Goal: Transaction & Acquisition: Purchase product/service

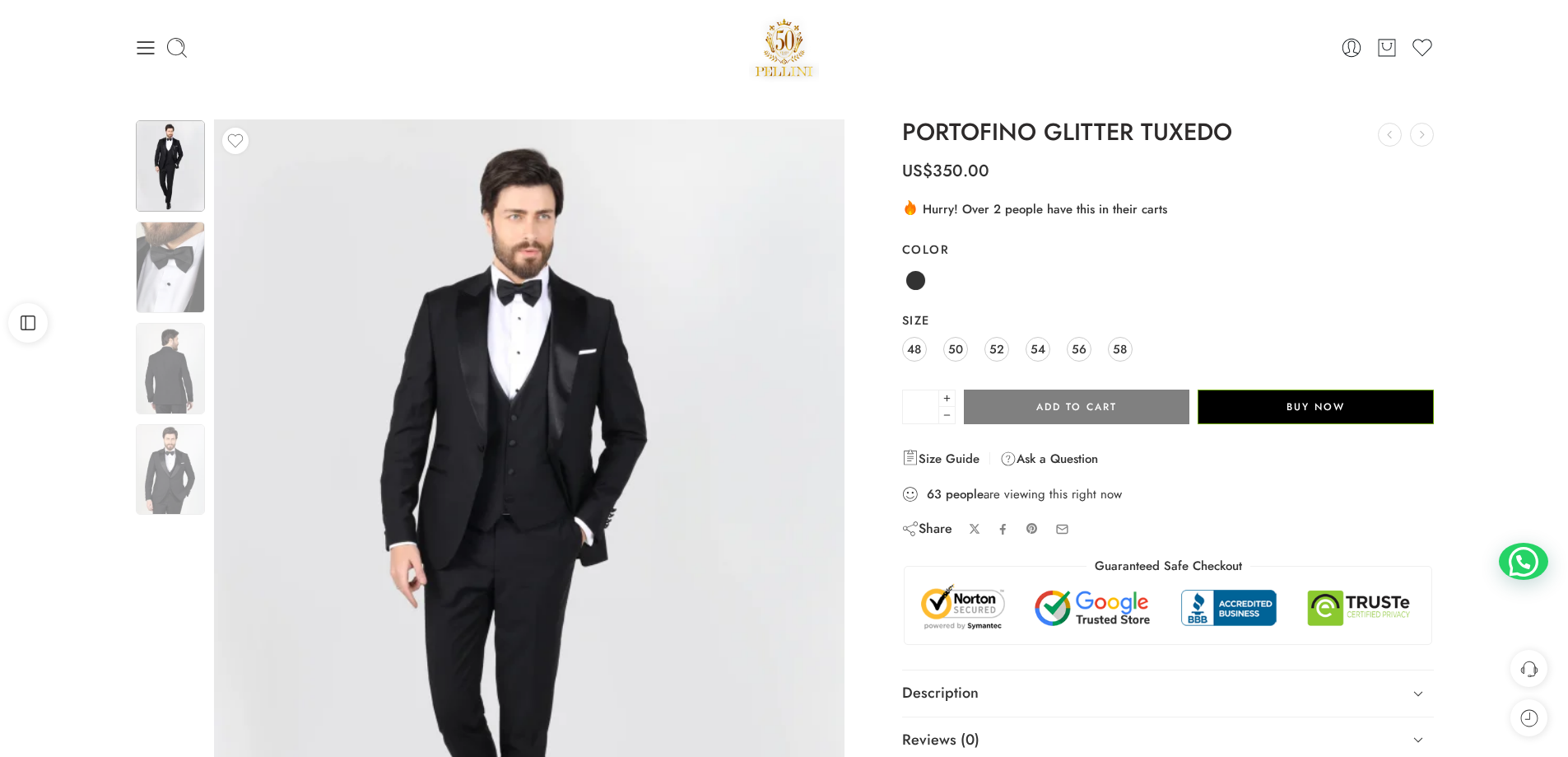
scroll to position [164, 0]
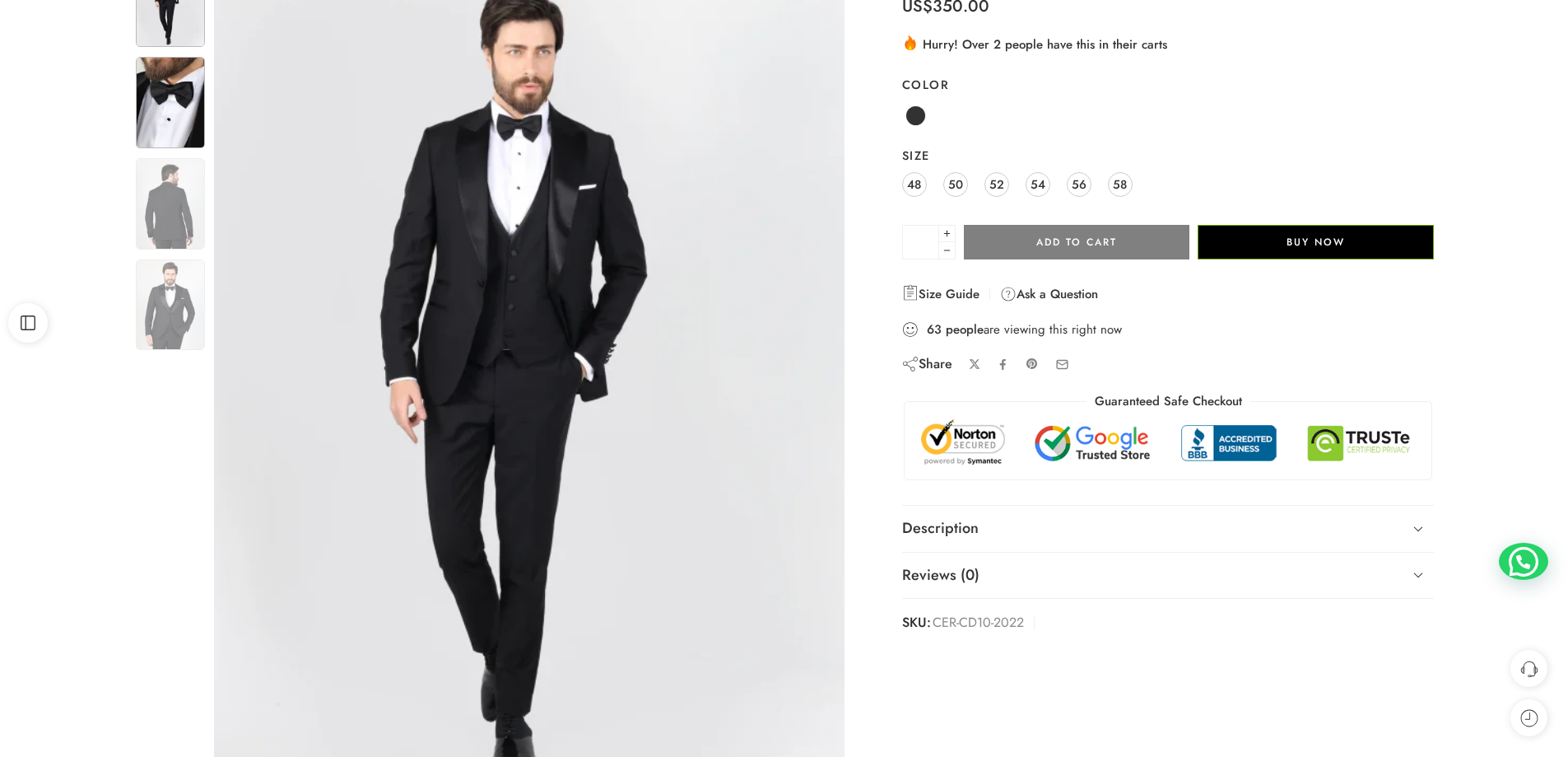
click at [160, 88] on img at bounding box center [170, 102] width 69 height 91
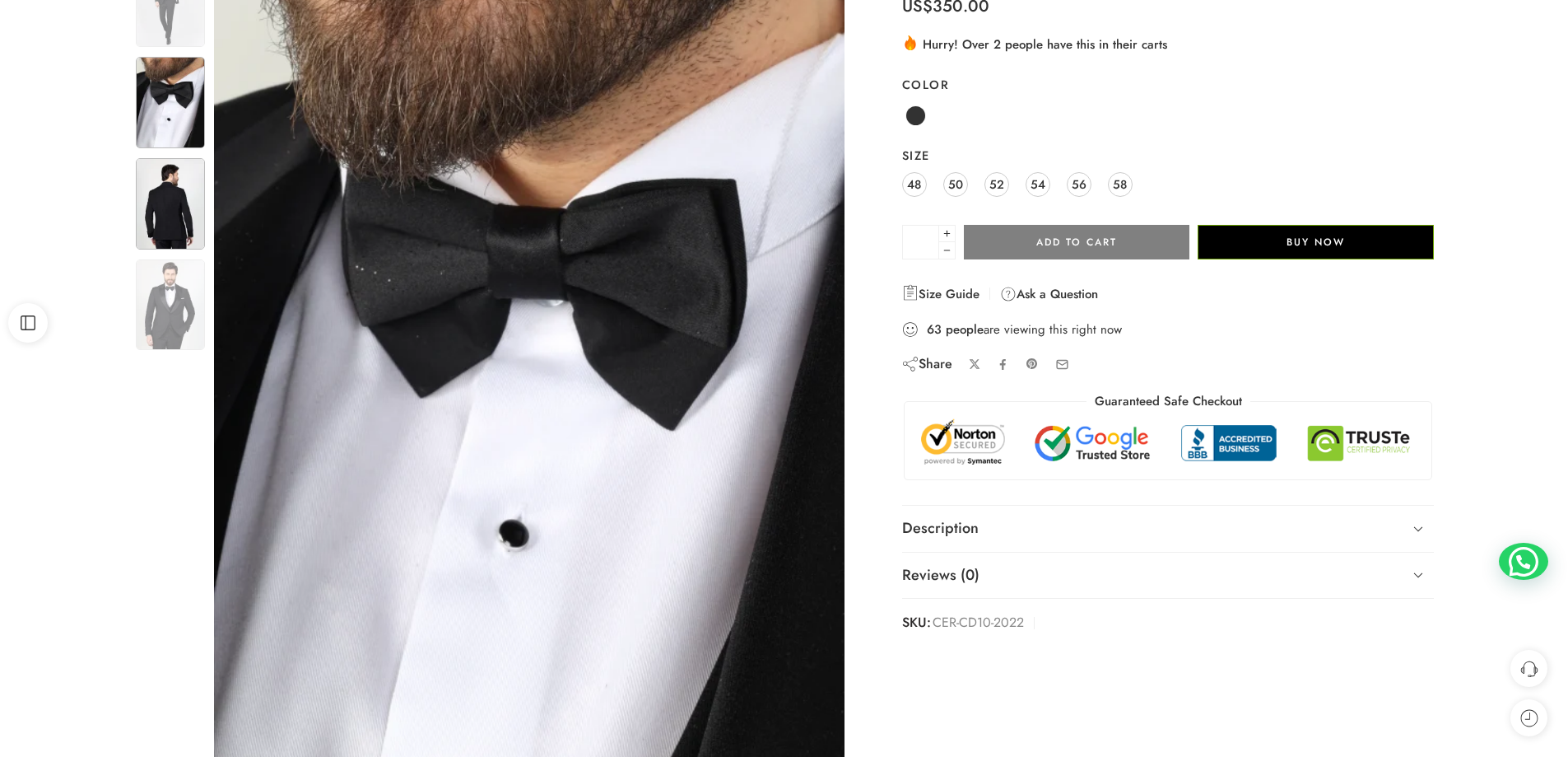
click at [174, 192] on img at bounding box center [170, 203] width 69 height 91
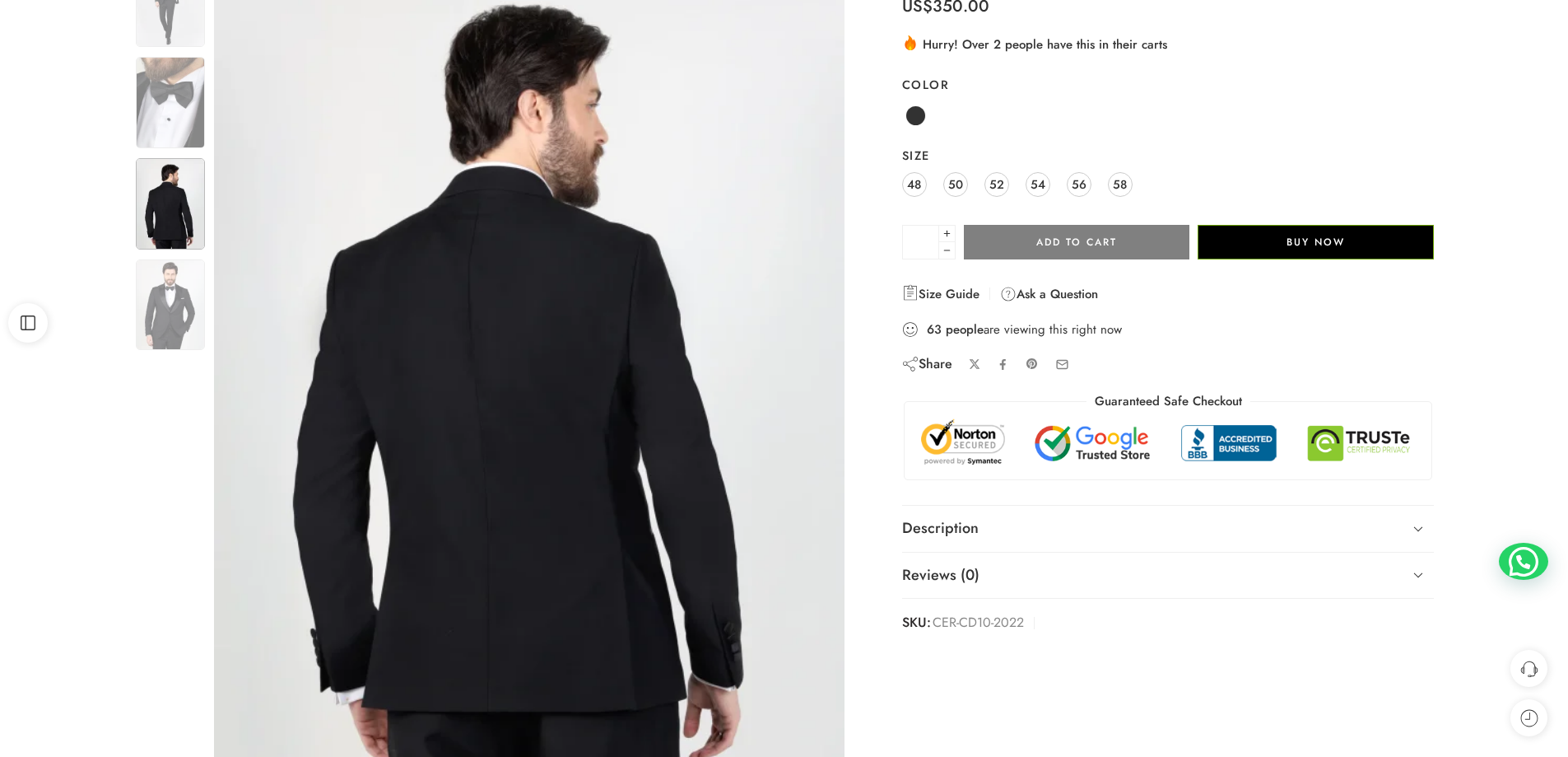
click at [162, 310] on img at bounding box center [170, 305] width 69 height 91
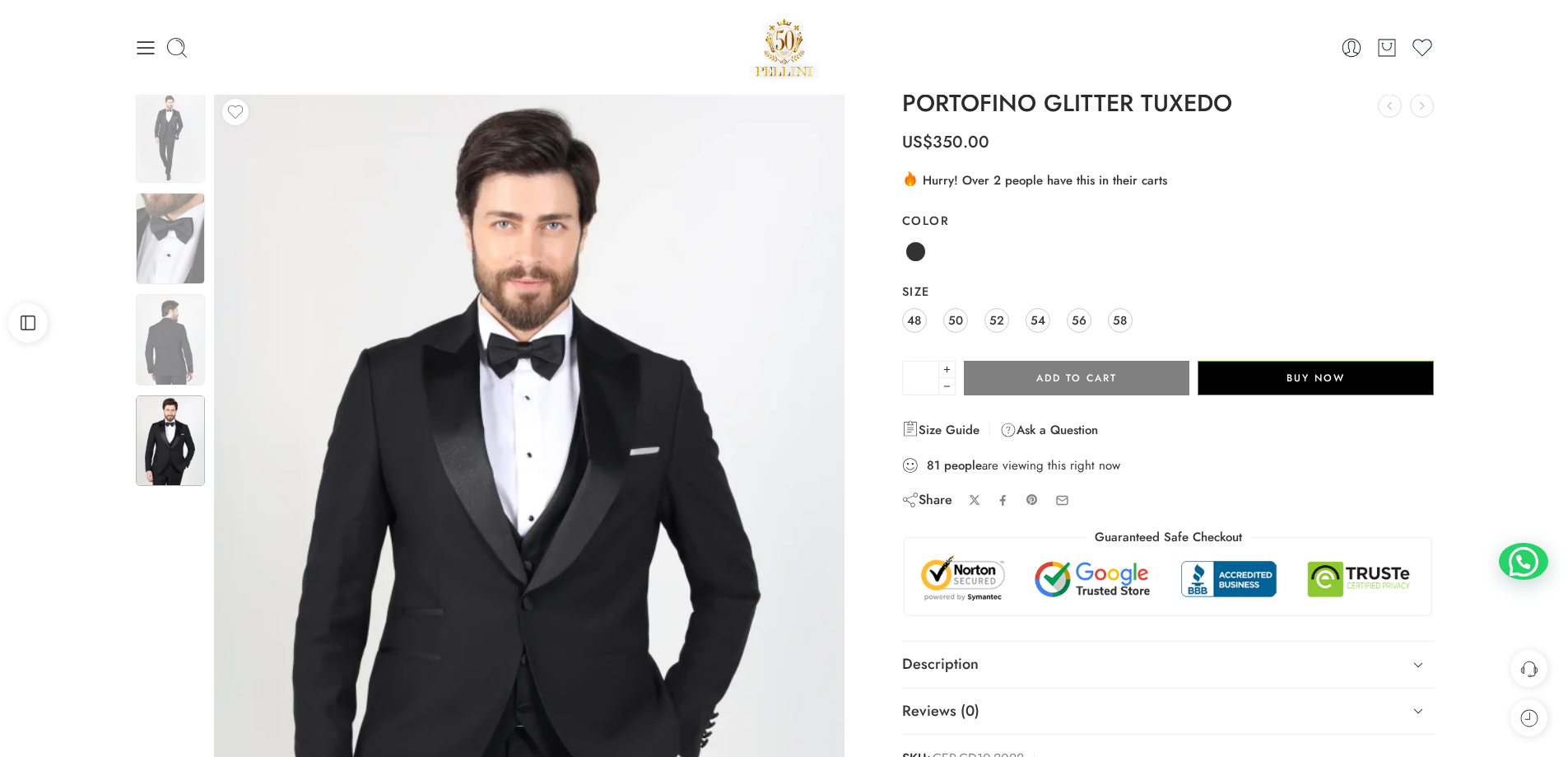
scroll to position [0, 0]
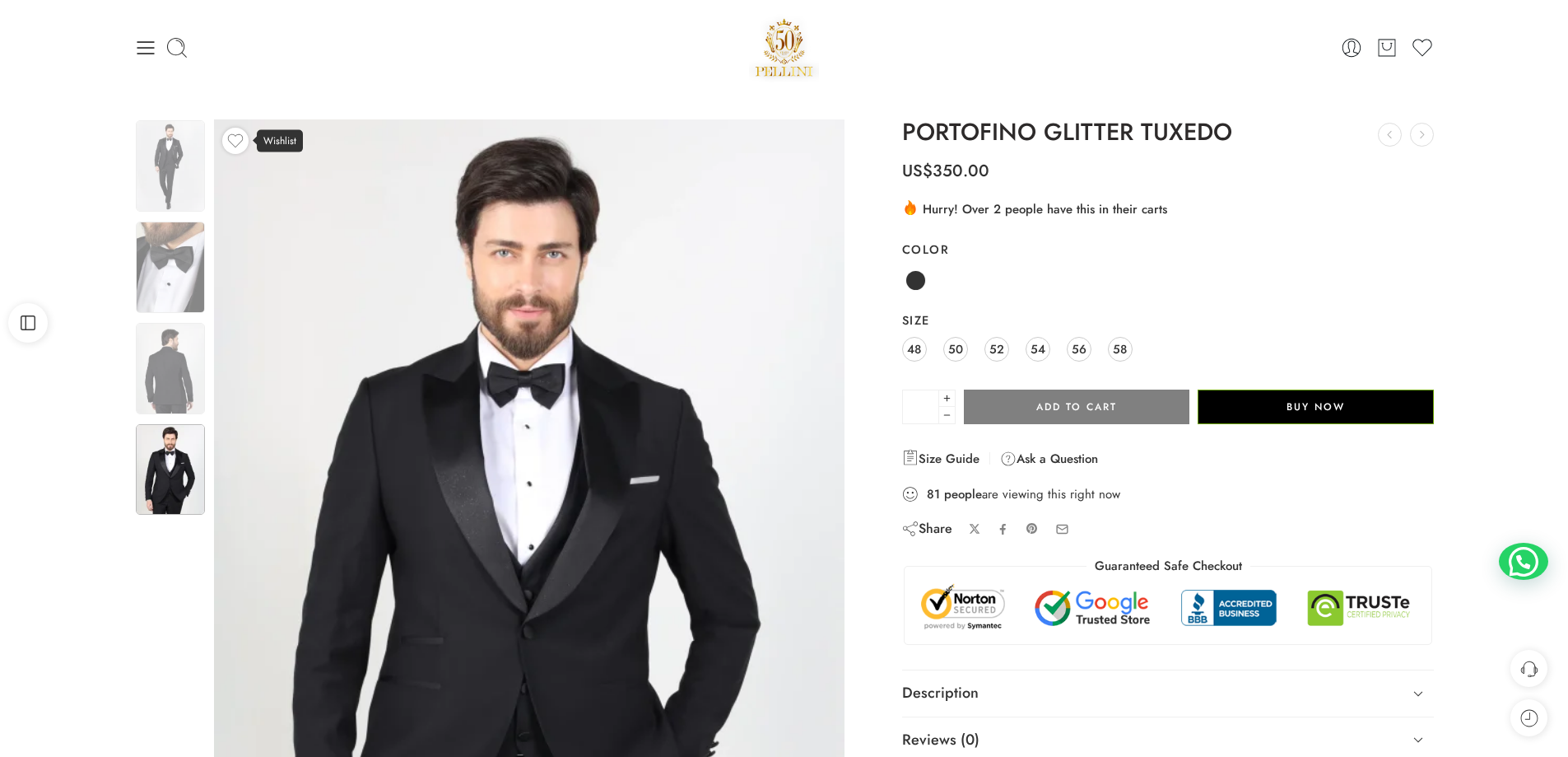
click at [240, 144] on icon at bounding box center [236, 141] width 19 height 19
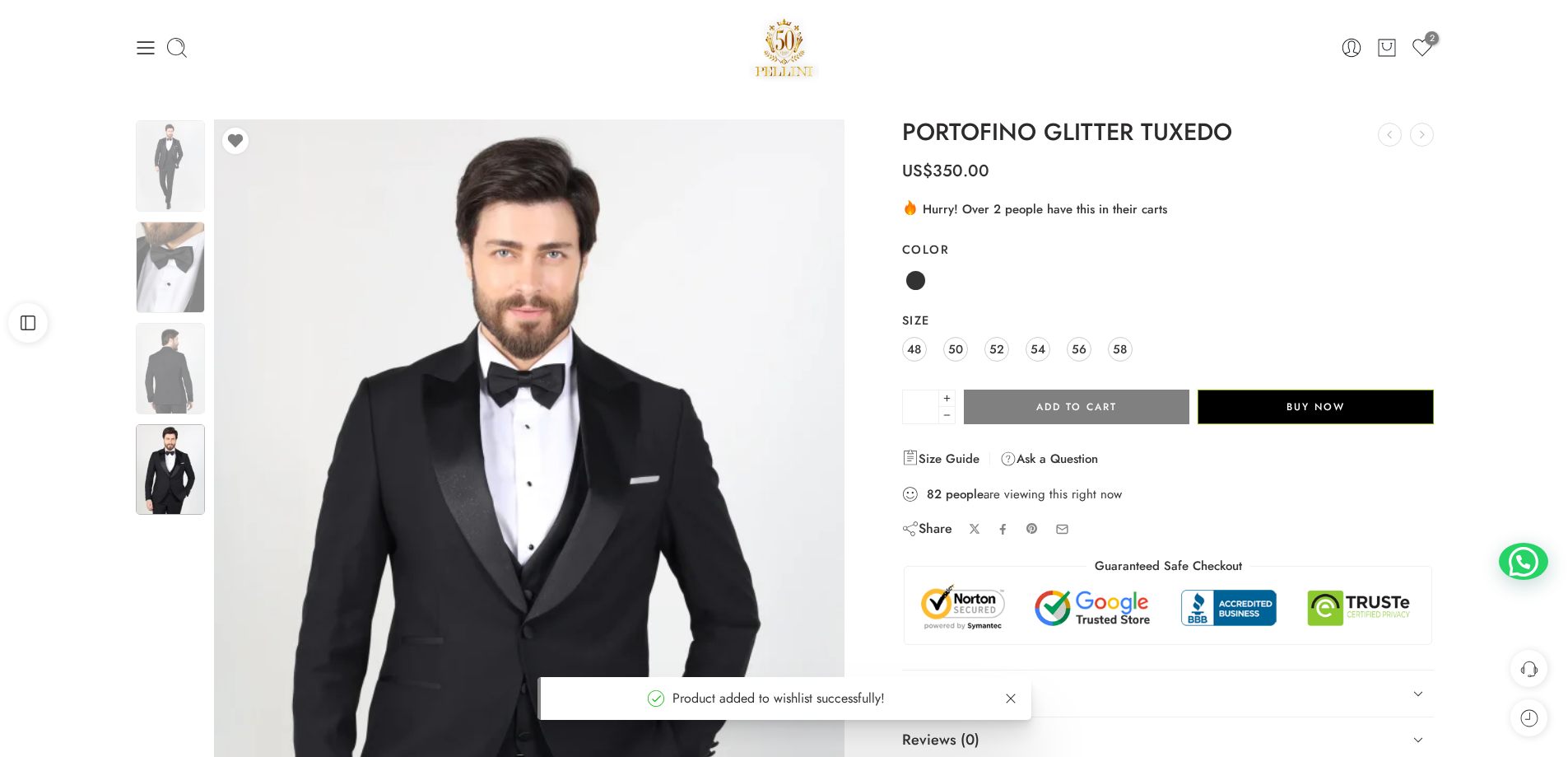
click at [1349, 186] on div "PORTOFINO GLITTER TUXEDO THE MILANO TWO TONE TUXEDO US$ 450.00 Dobetti Classic …" at bounding box center [1169, 459] width 533 height 679
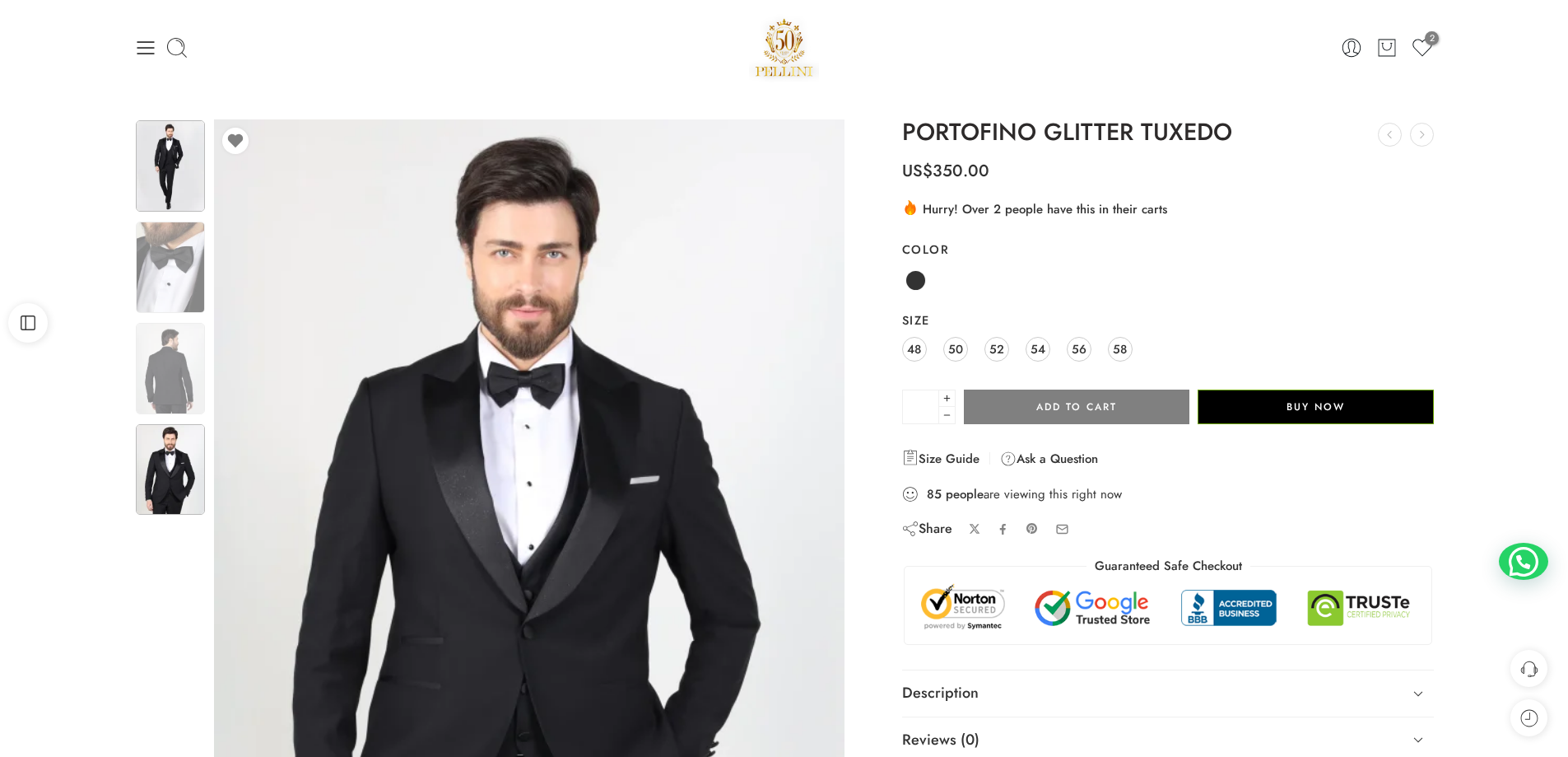
click at [178, 153] on img at bounding box center [170, 165] width 69 height 91
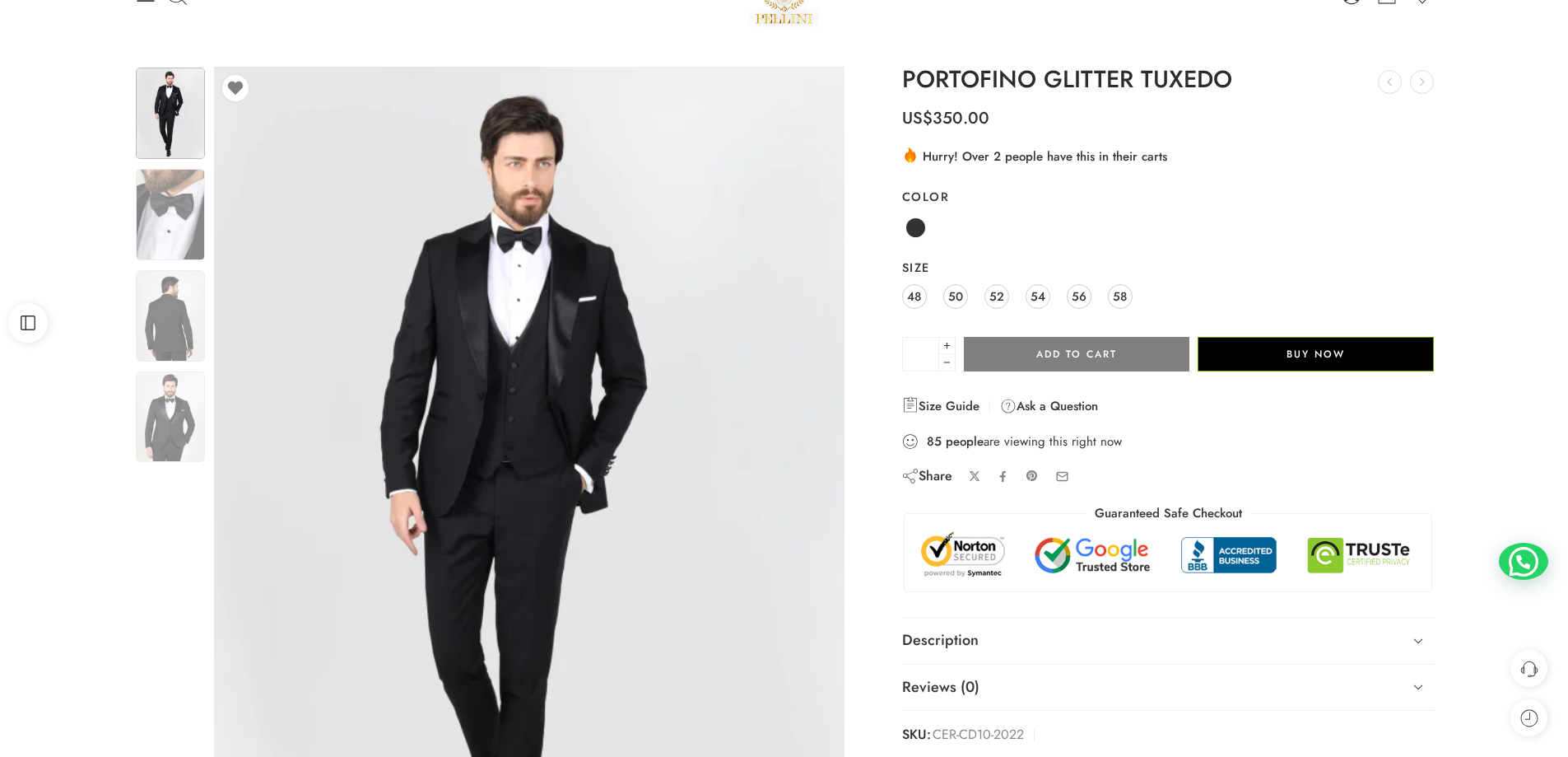
scroll to position [83, 0]
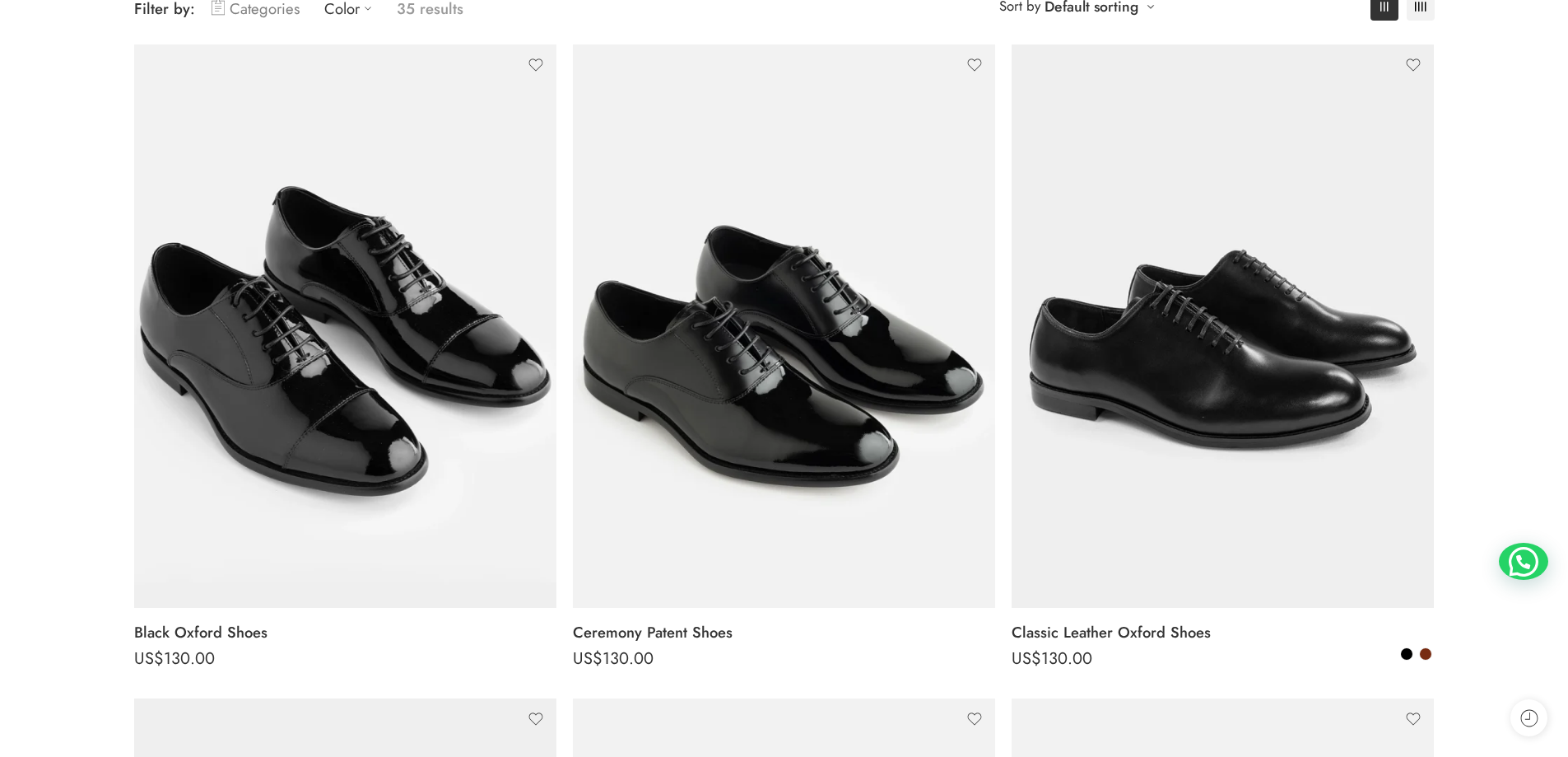
scroll to position [247, 0]
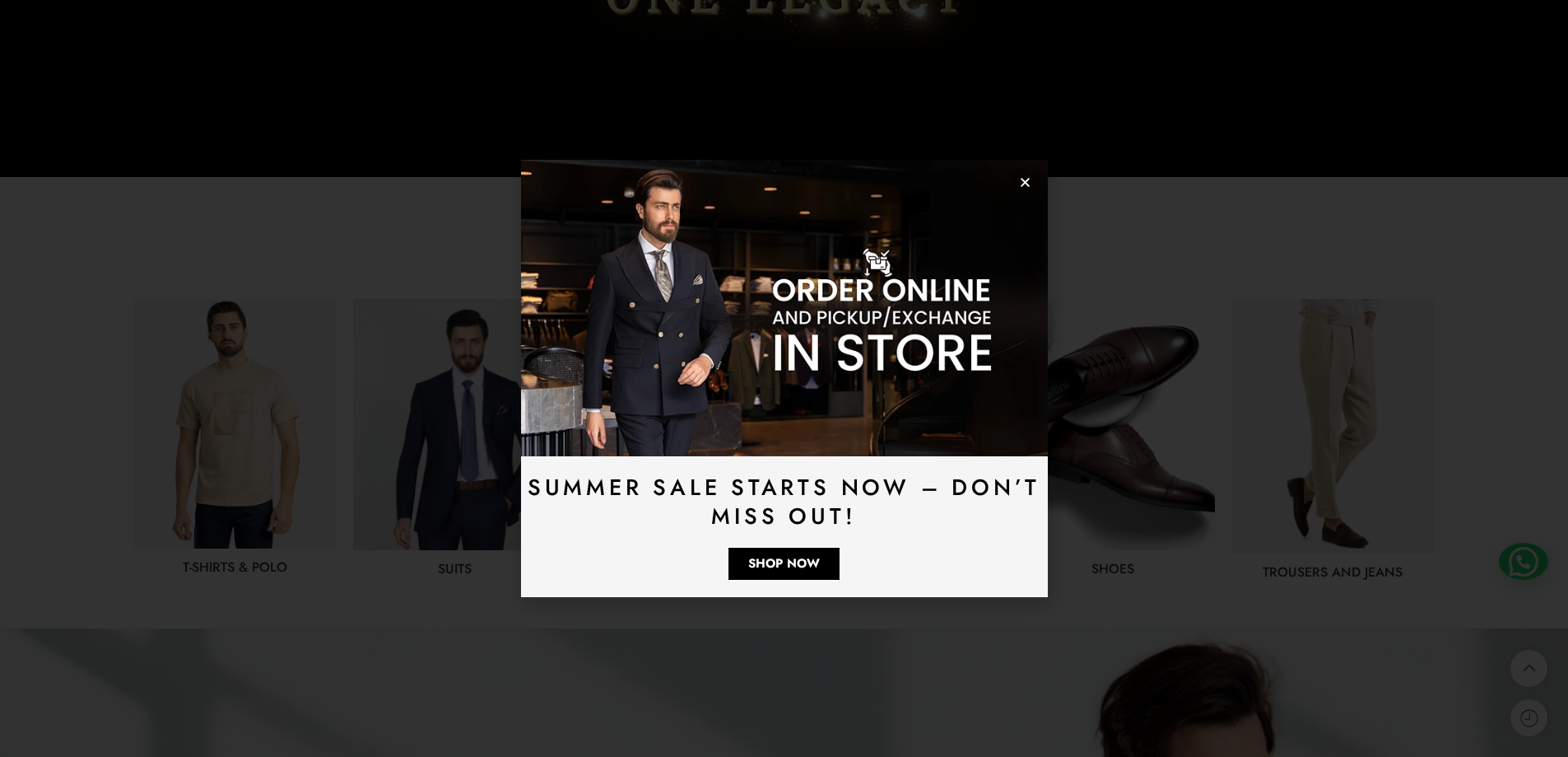
click at [466, 568] on div "Summer Sale Starts Now – Don’t Miss Out! Shop Now" at bounding box center [784, 378] width 1568 height 757
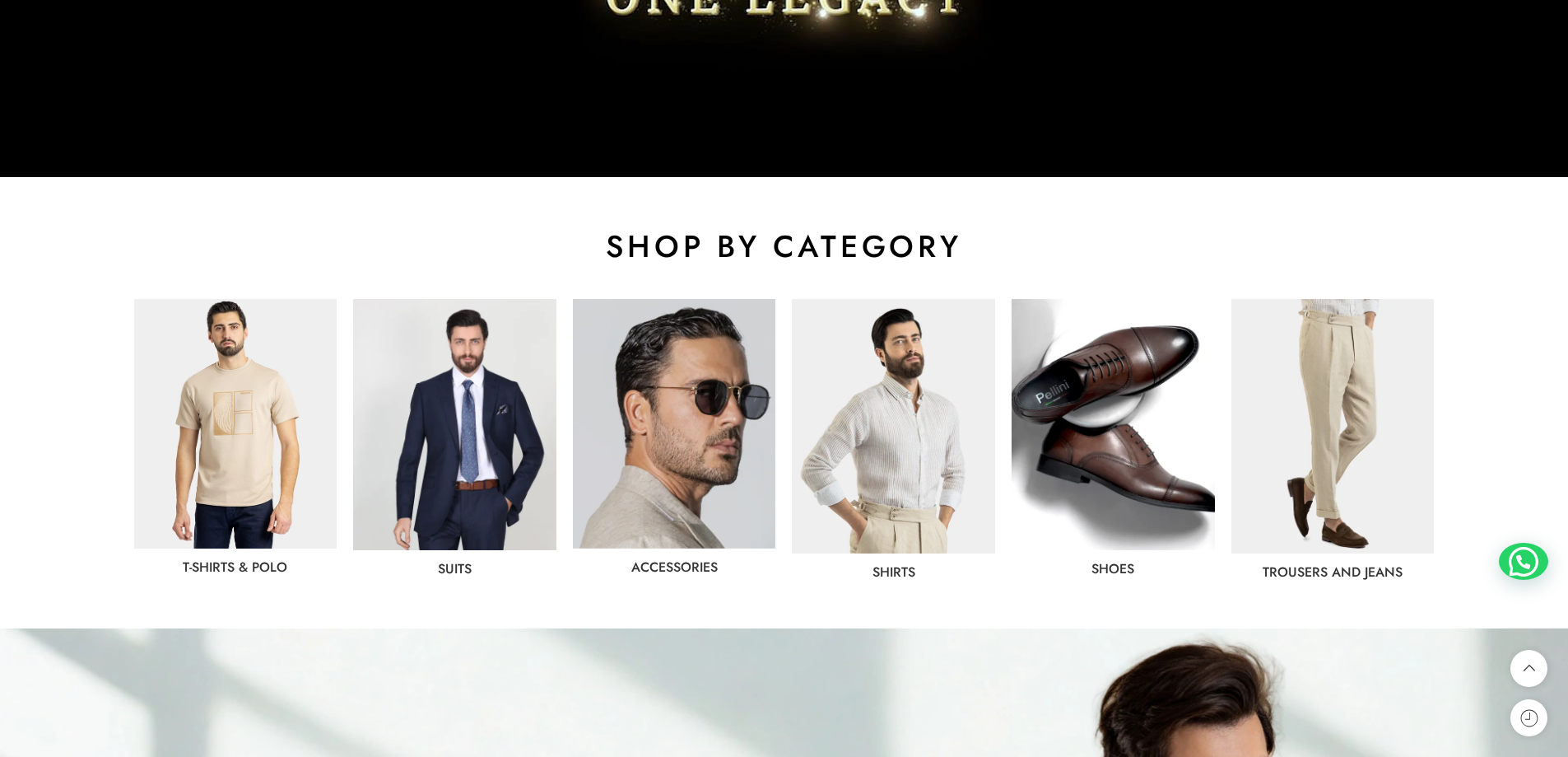
click at [489, 455] on img at bounding box center [454, 424] width 203 height 251
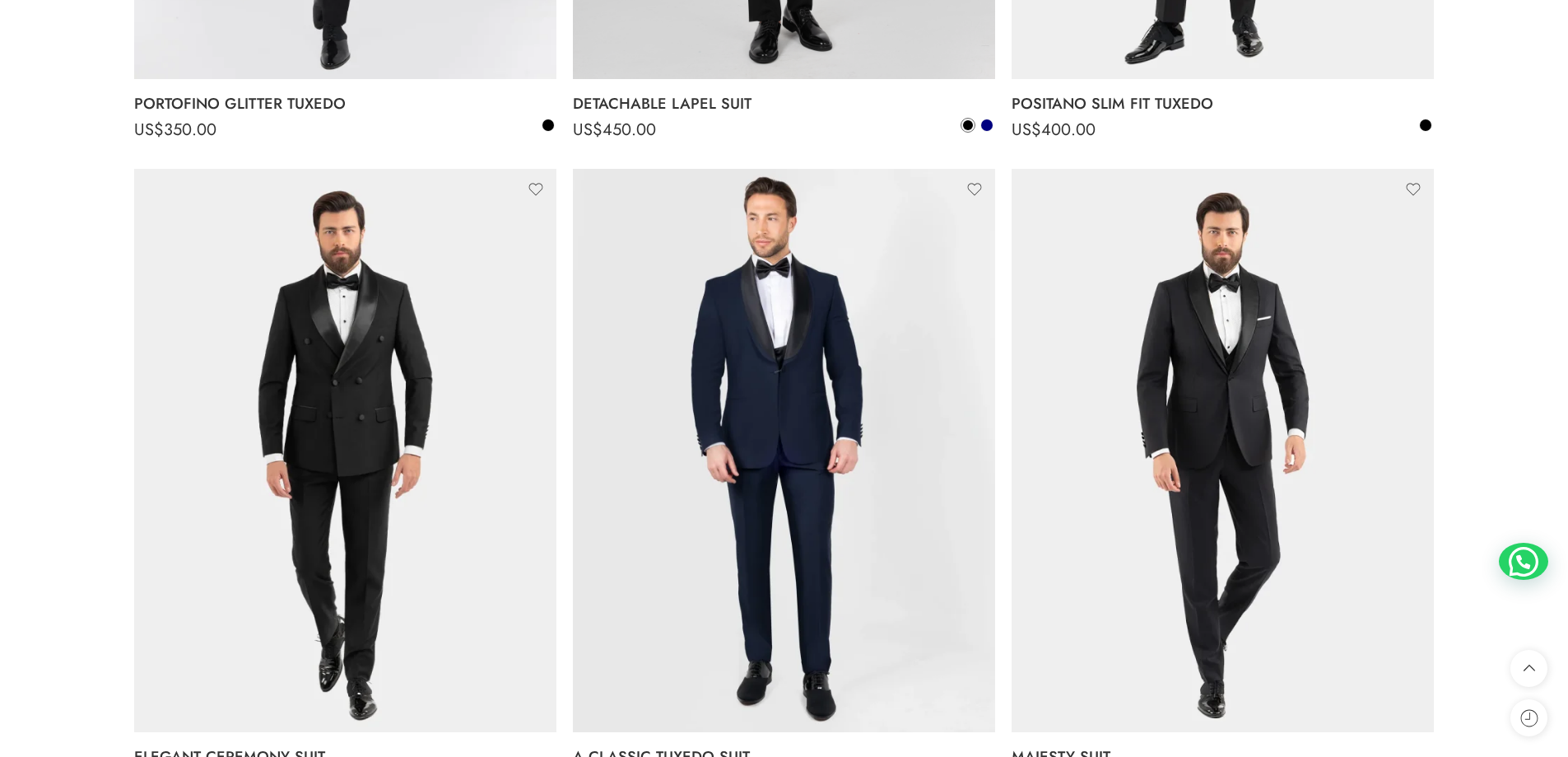
scroll to position [3458, 0]
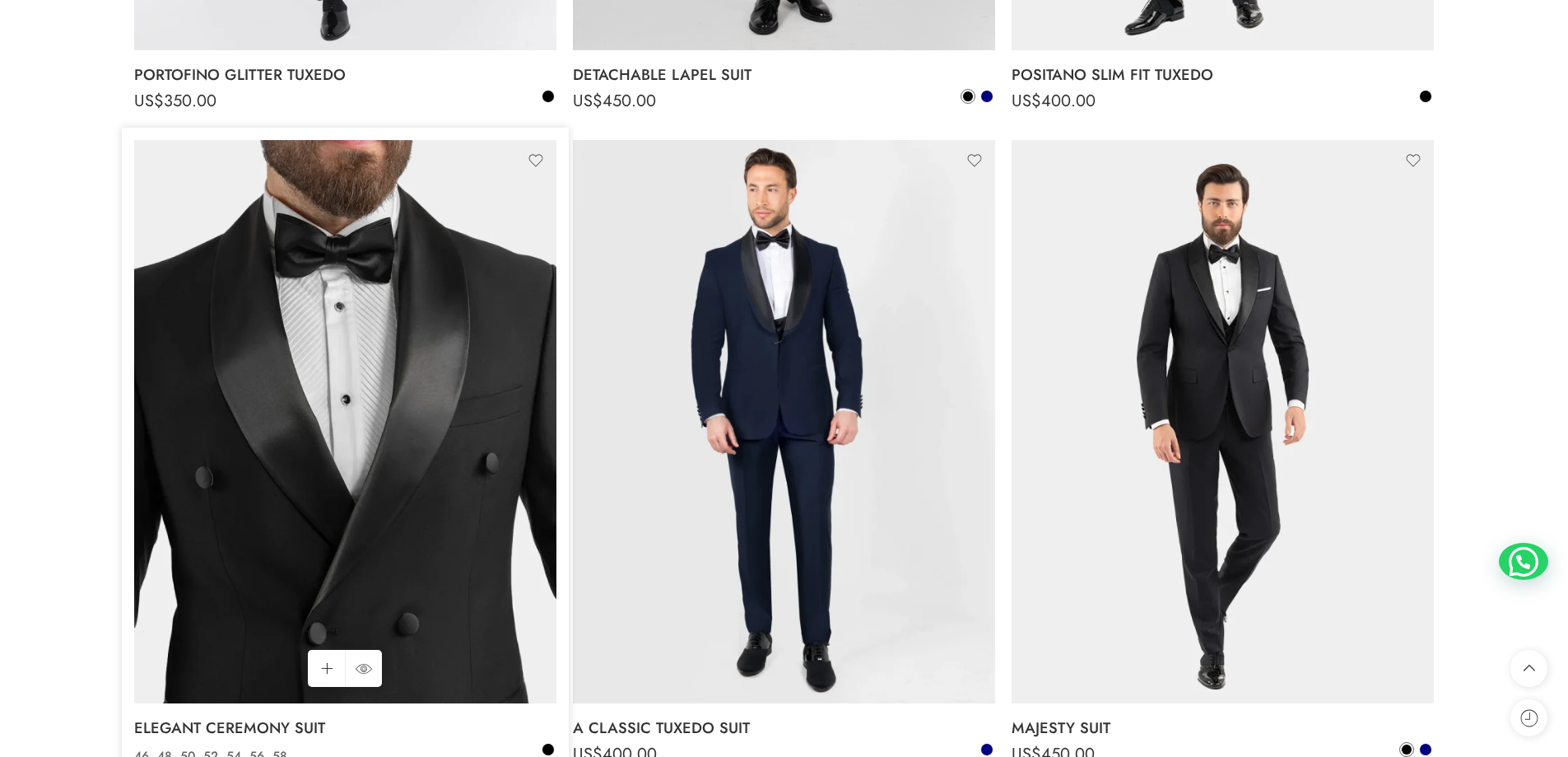
click at [264, 363] on img at bounding box center [344, 422] width 422 height 563
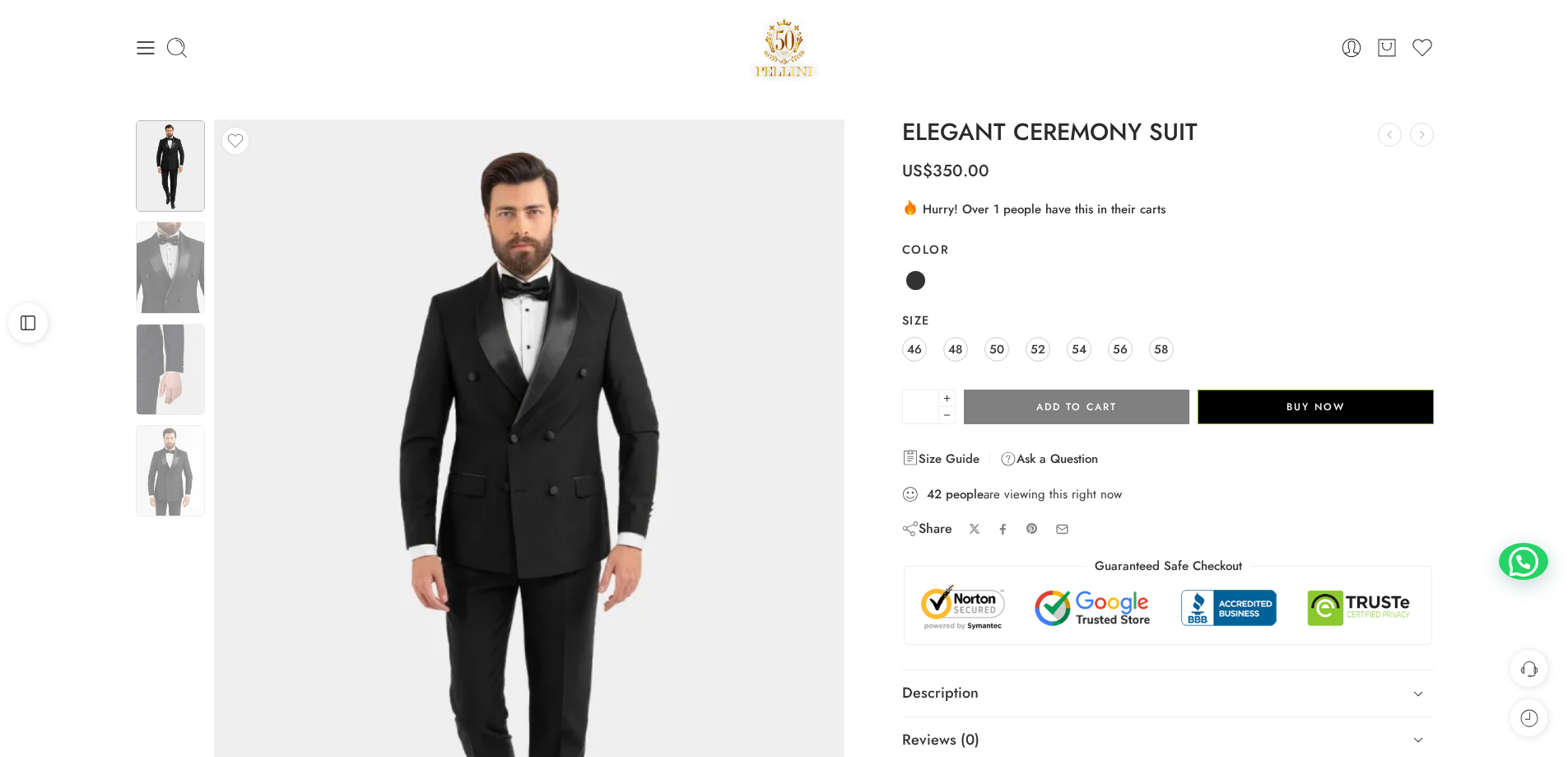
scroll to position [83, 0]
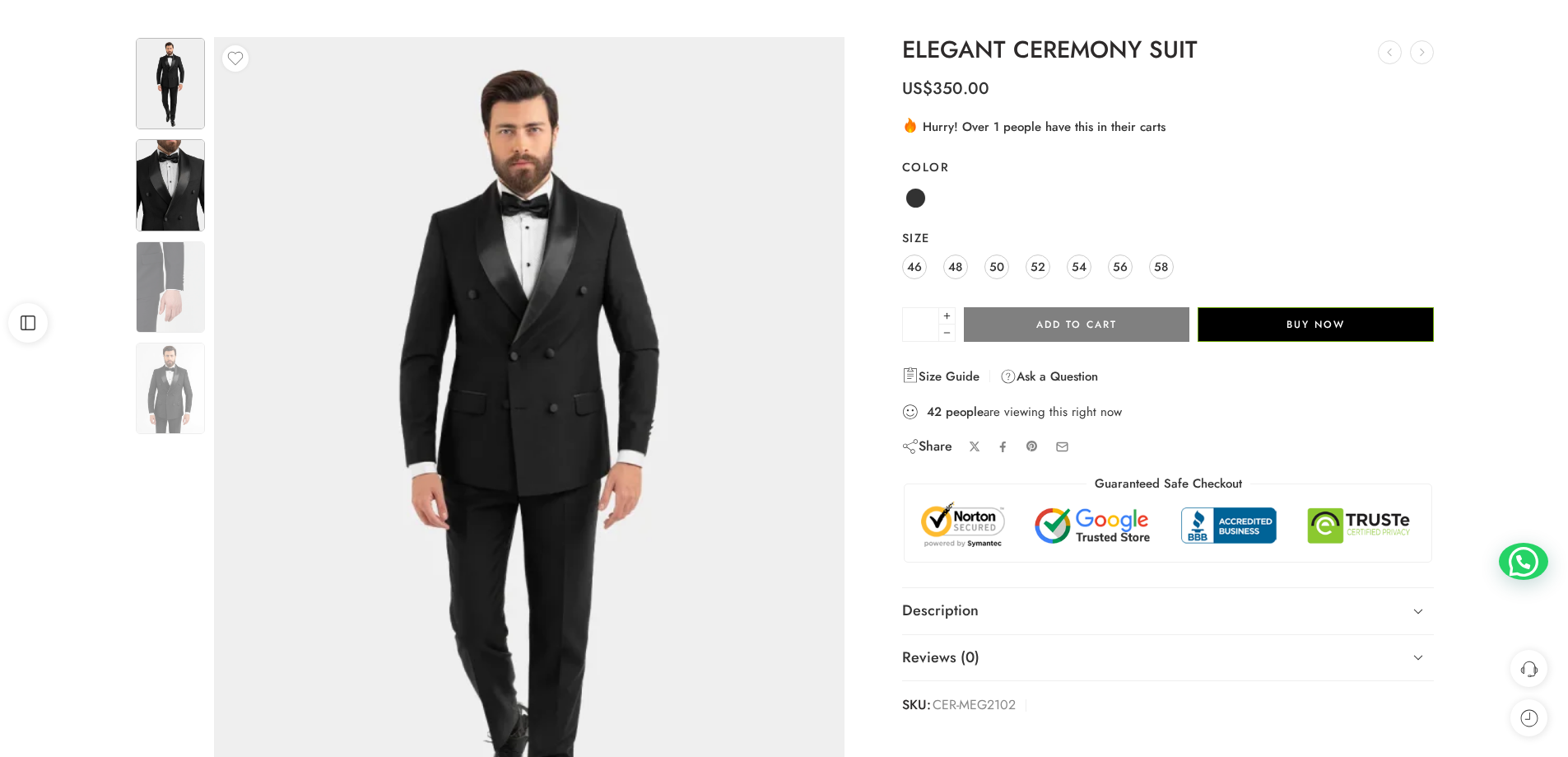
click at [157, 183] on img at bounding box center [170, 185] width 69 height 91
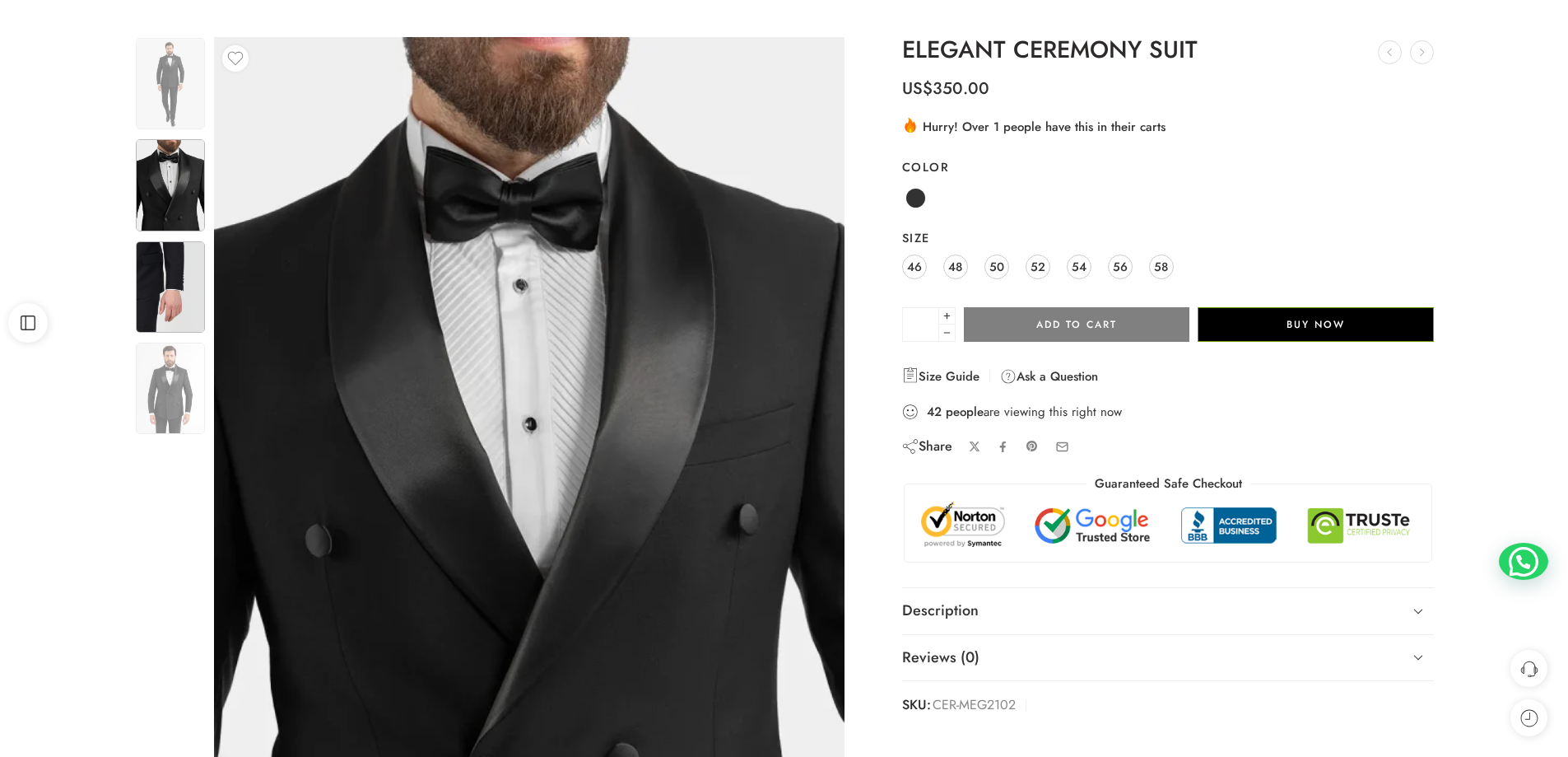
click at [173, 289] on img at bounding box center [170, 287] width 69 height 91
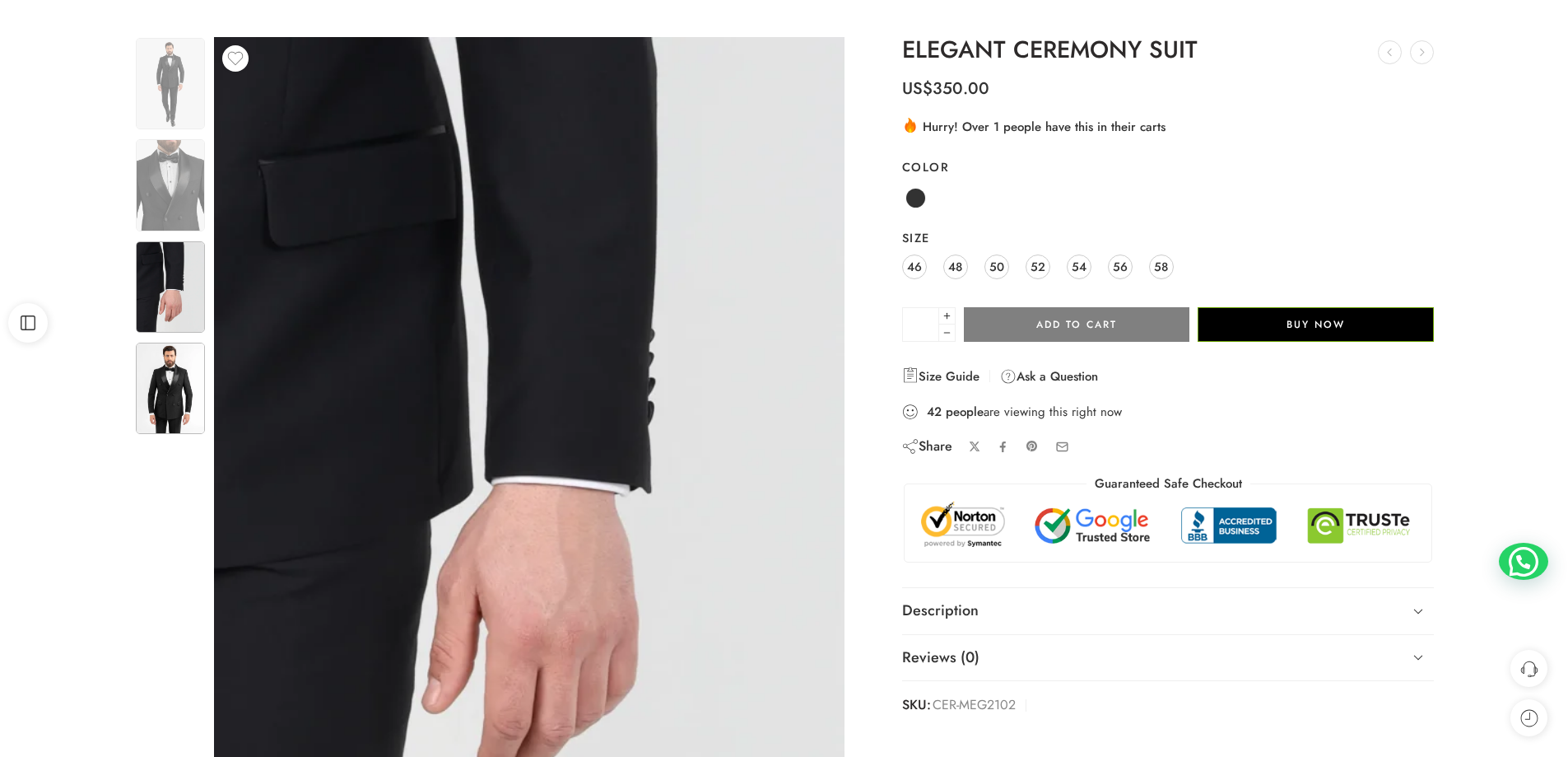
click at [172, 385] on img at bounding box center [170, 388] width 69 height 91
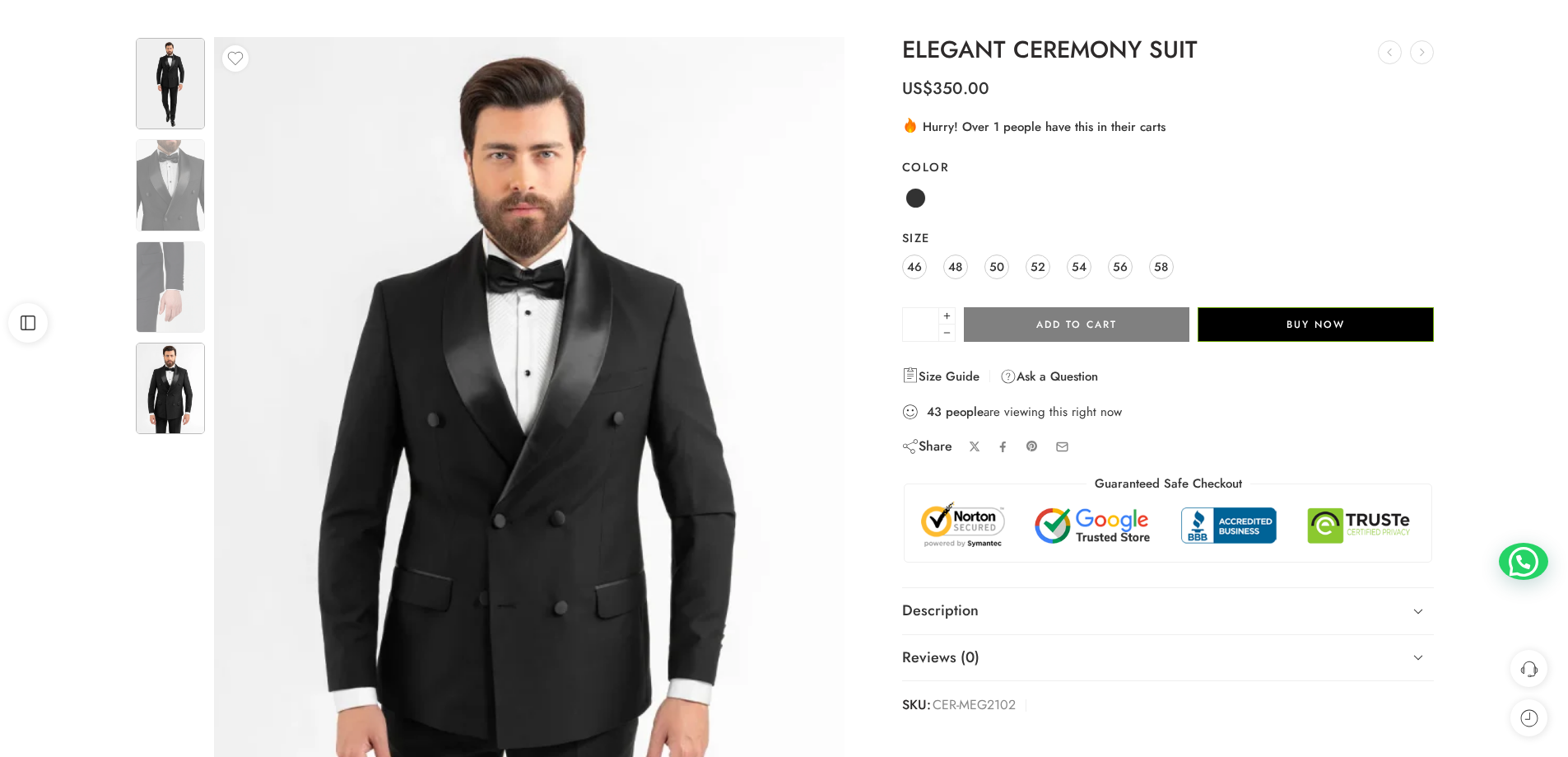
click at [168, 55] on img at bounding box center [170, 84] width 69 height 91
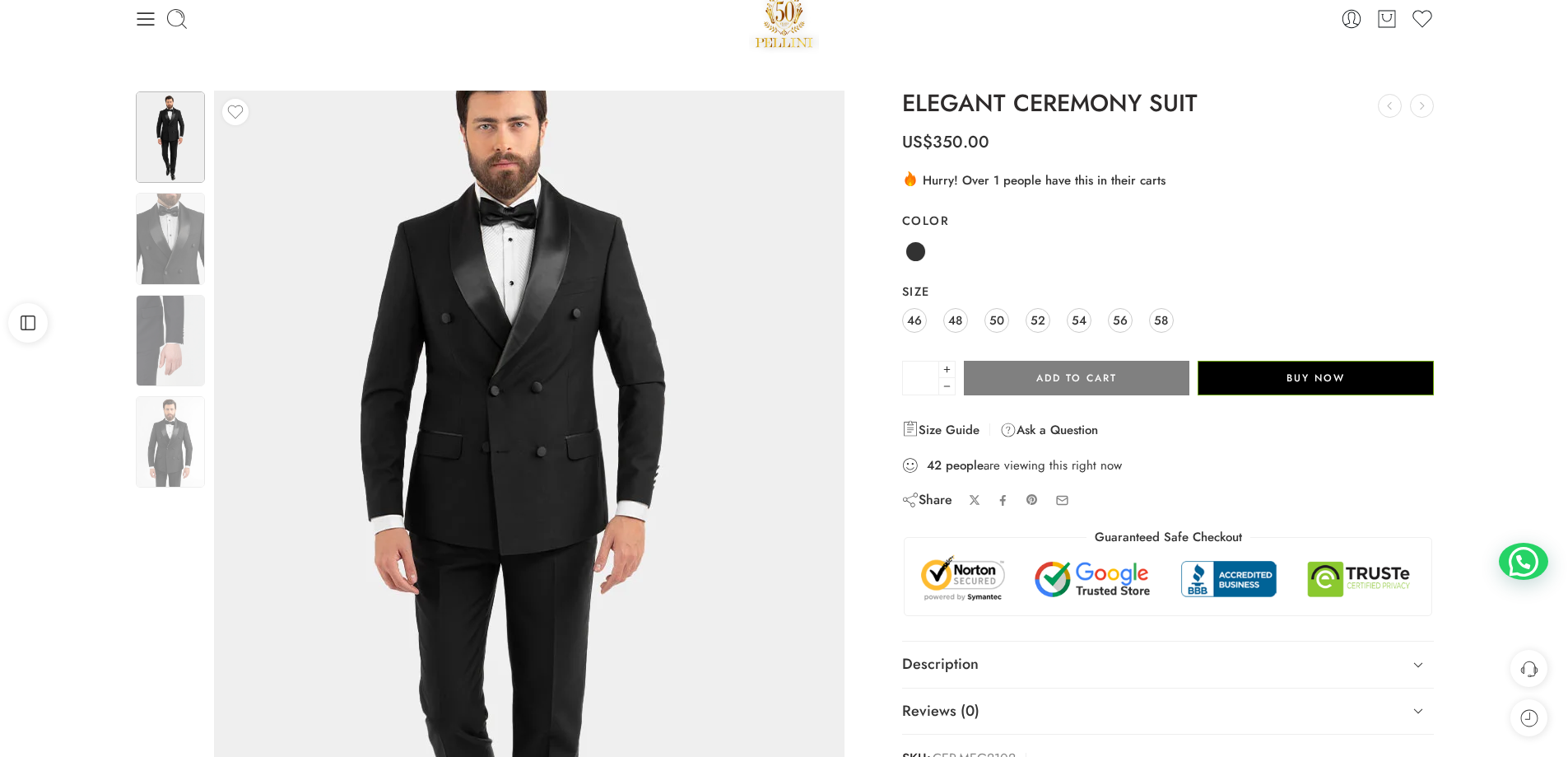
scroll to position [0, 0]
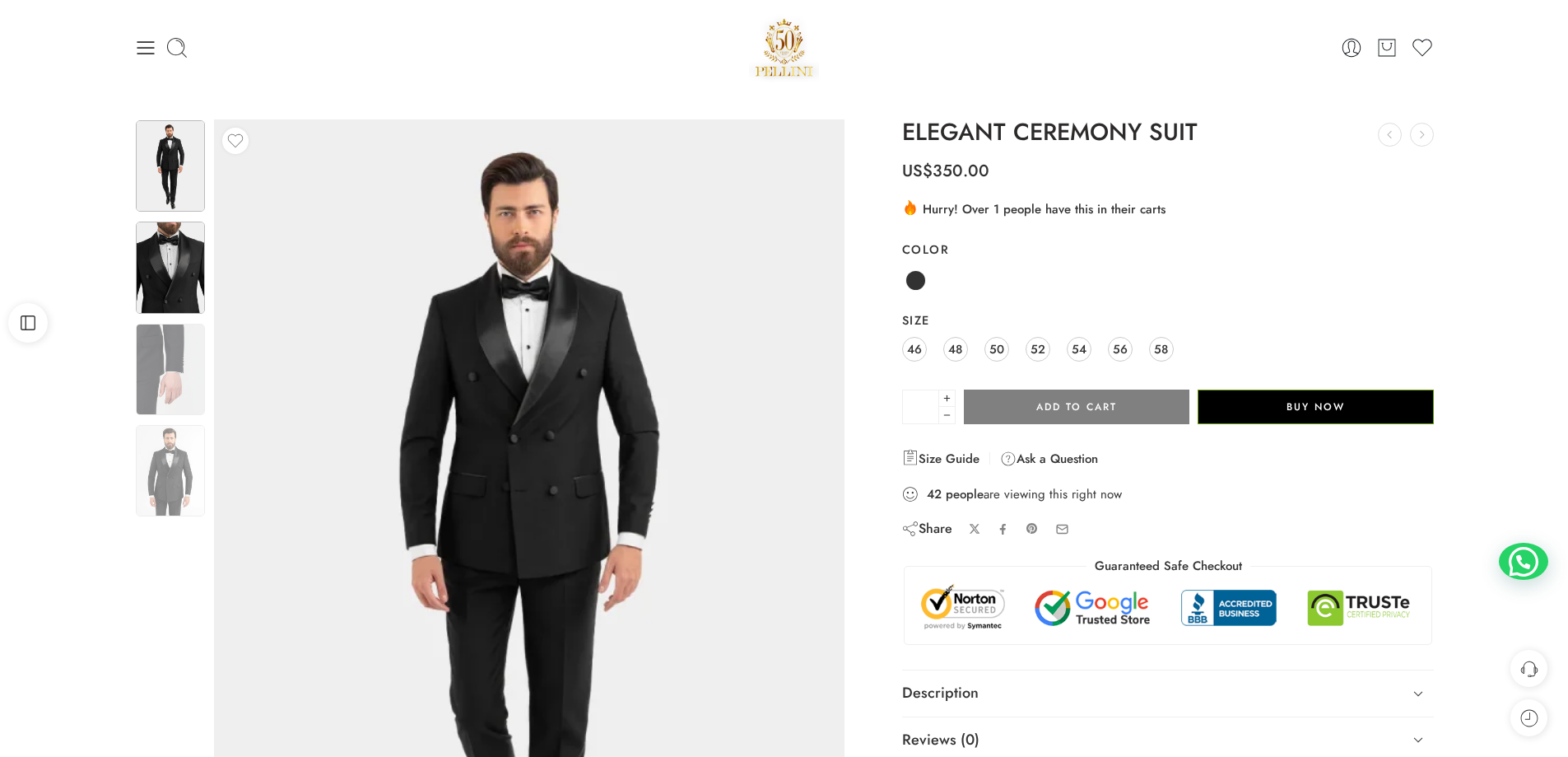
click at [159, 270] on img at bounding box center [170, 267] width 69 height 91
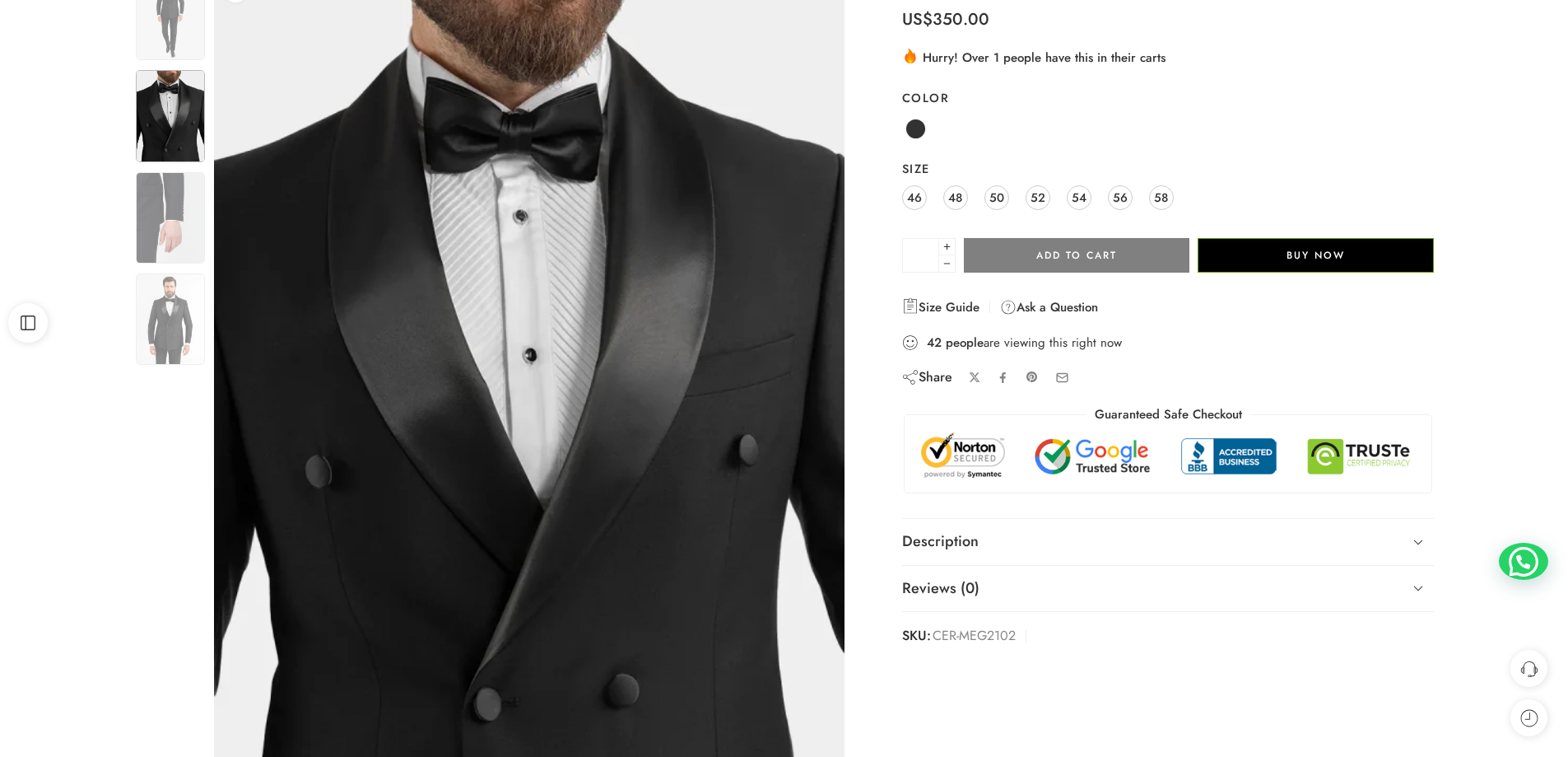
scroll to position [164, 0]
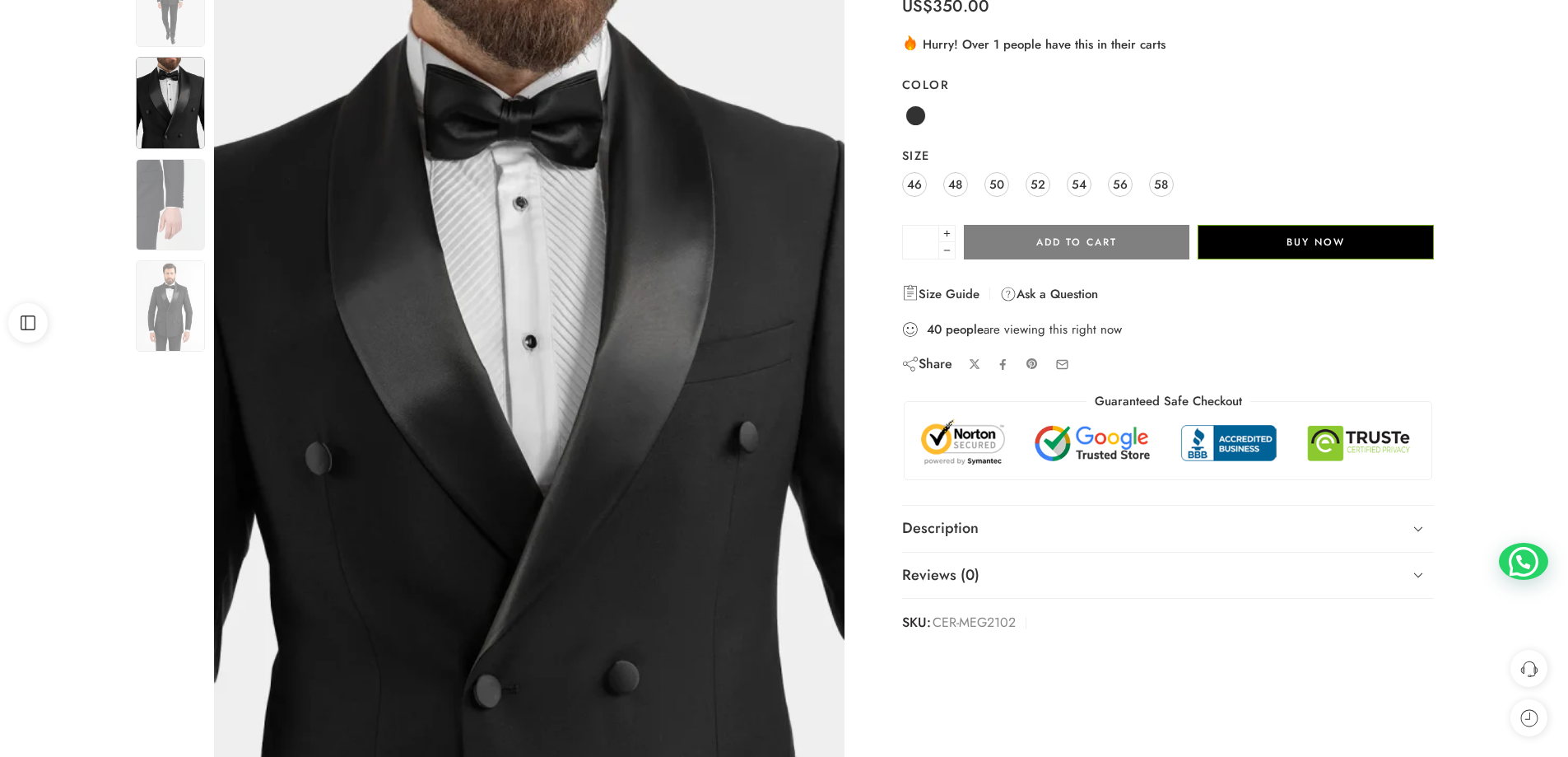
click at [170, 109] on img at bounding box center [170, 102] width 69 height 91
click at [158, 180] on img at bounding box center [170, 204] width 69 height 91
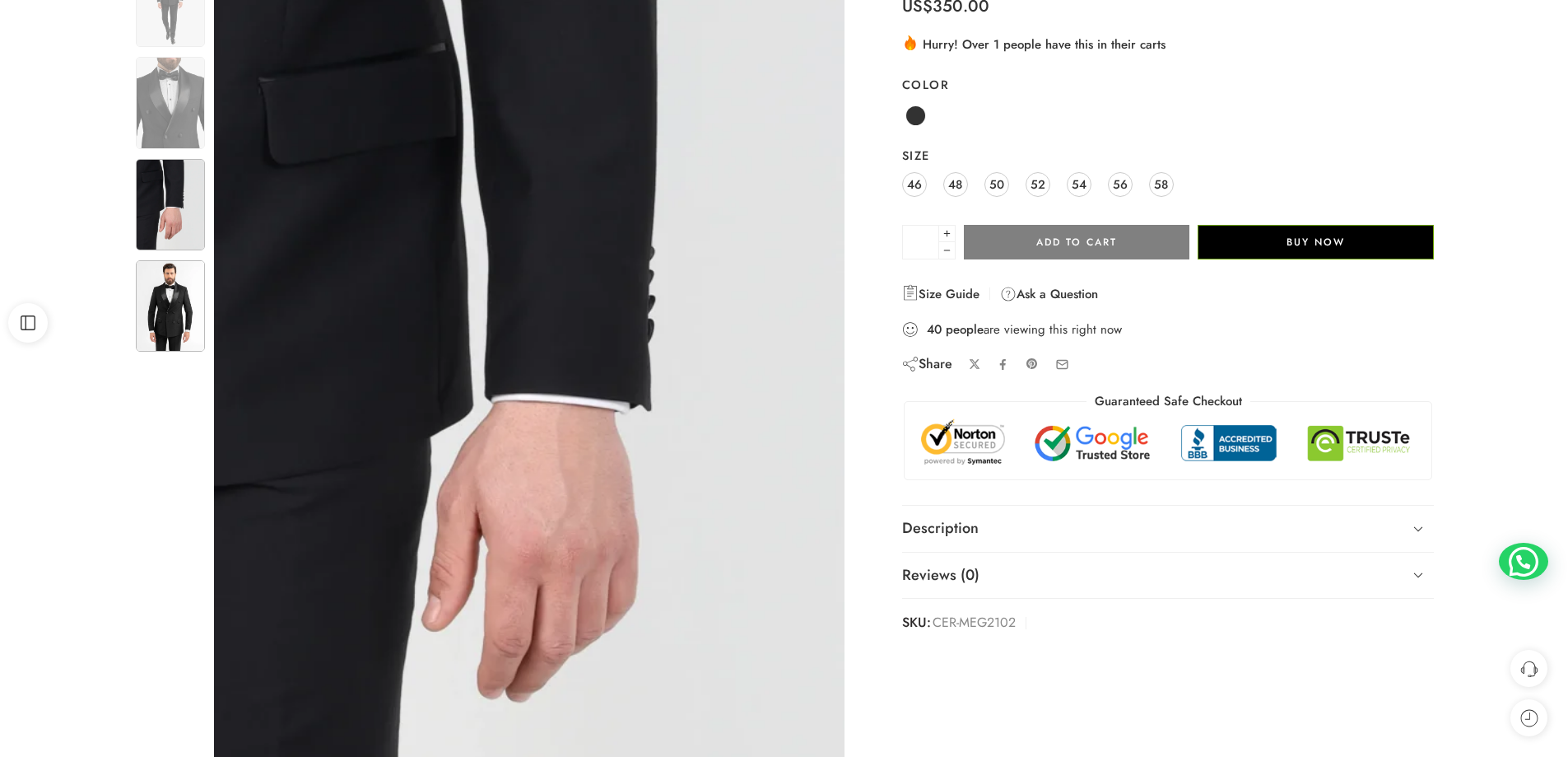
click at [149, 291] on img at bounding box center [170, 306] width 69 height 91
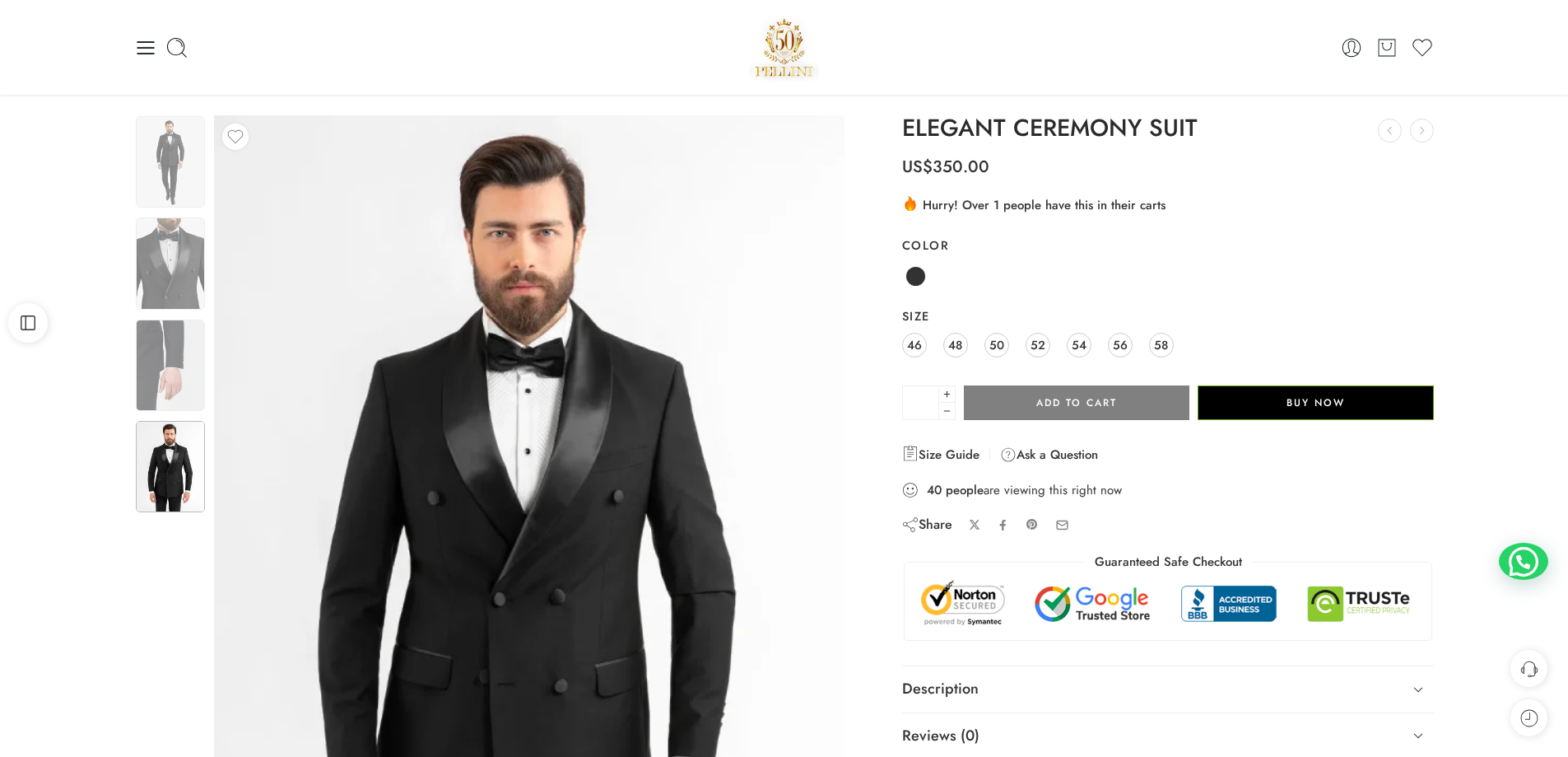
scroll to position [0, 0]
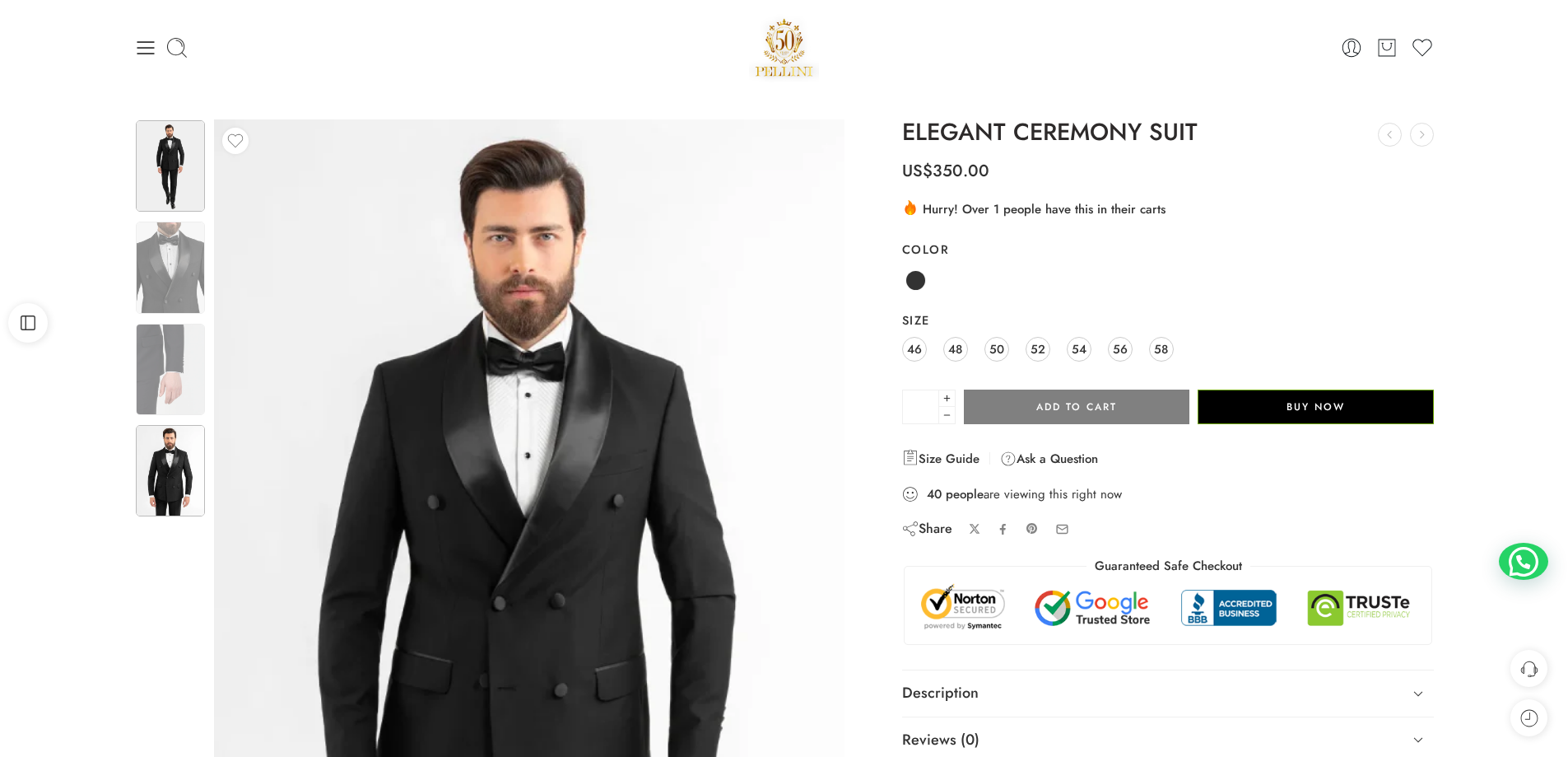
click at [163, 168] on img at bounding box center [170, 165] width 69 height 91
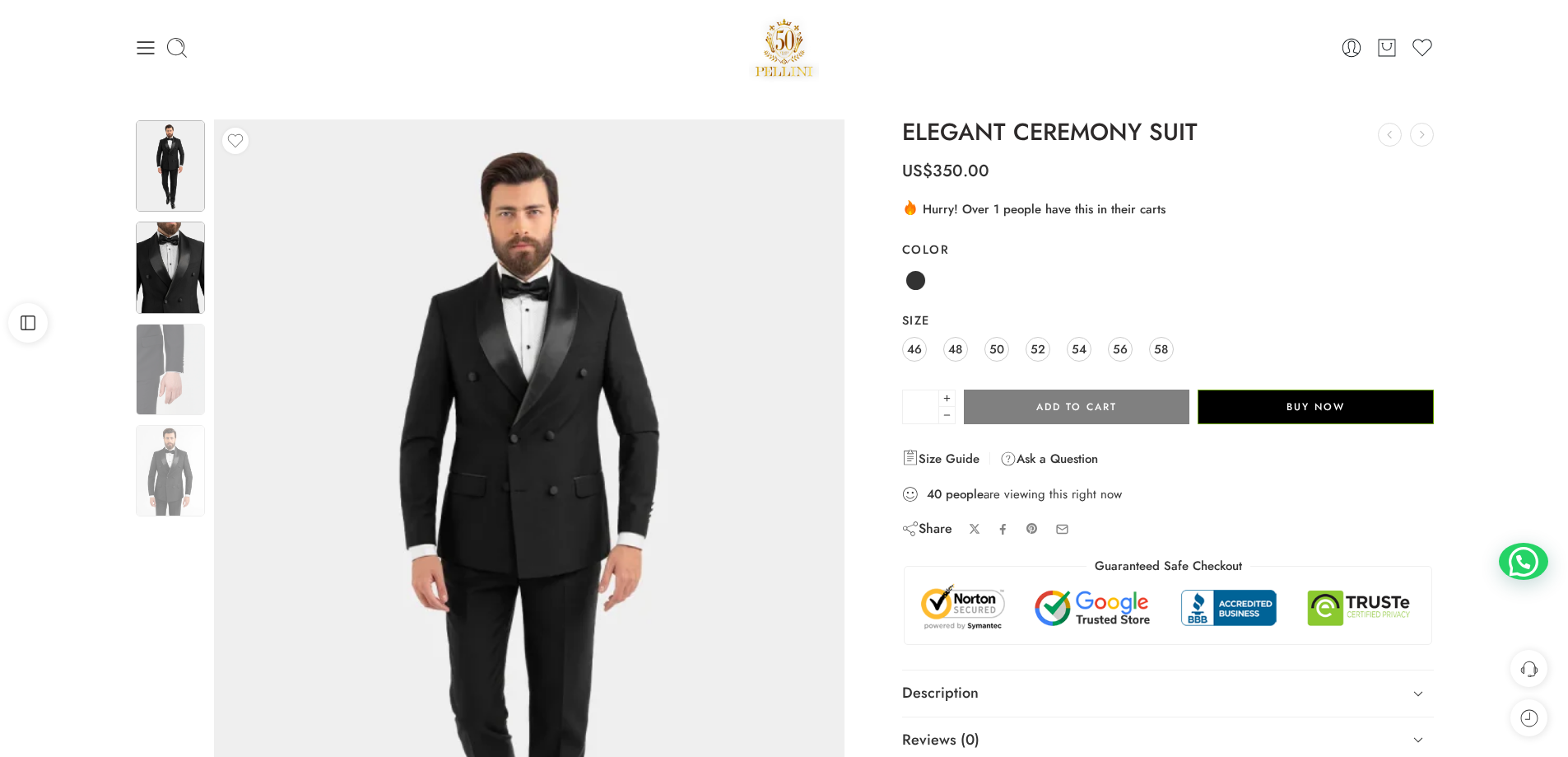
click at [175, 255] on img at bounding box center [170, 267] width 69 height 91
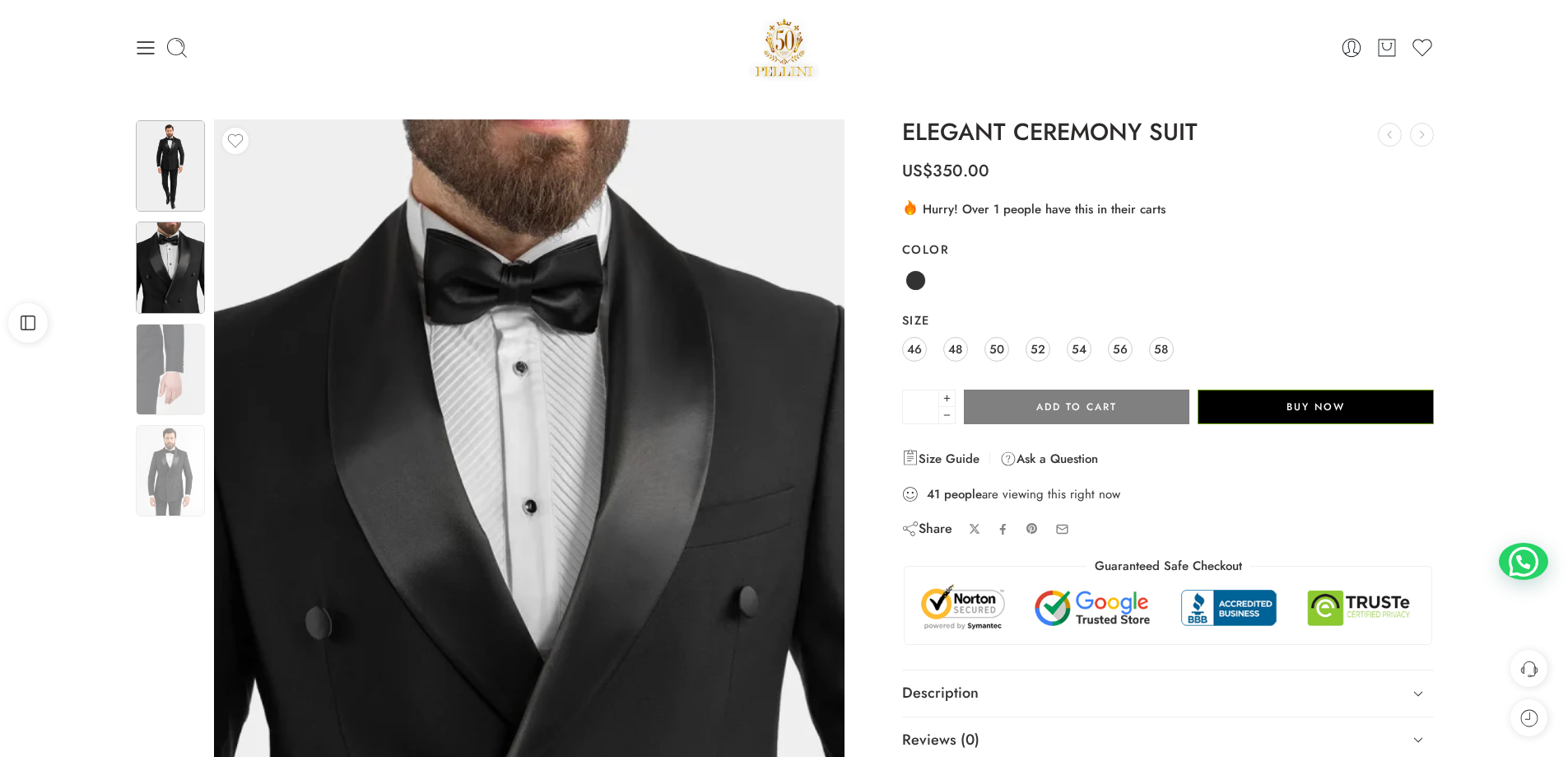
click at [165, 153] on img at bounding box center [170, 165] width 69 height 91
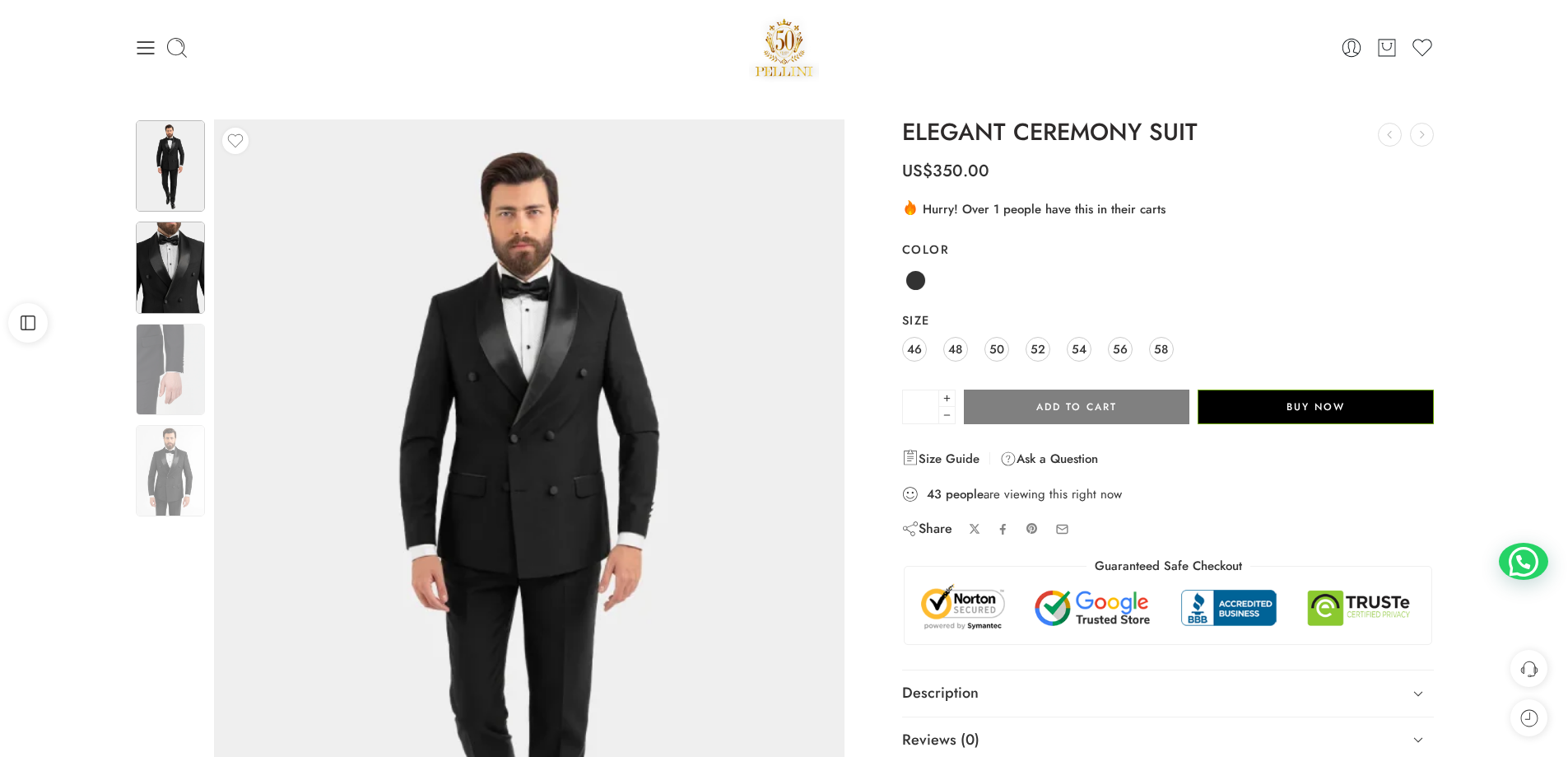
click at [192, 258] on img at bounding box center [170, 267] width 69 height 91
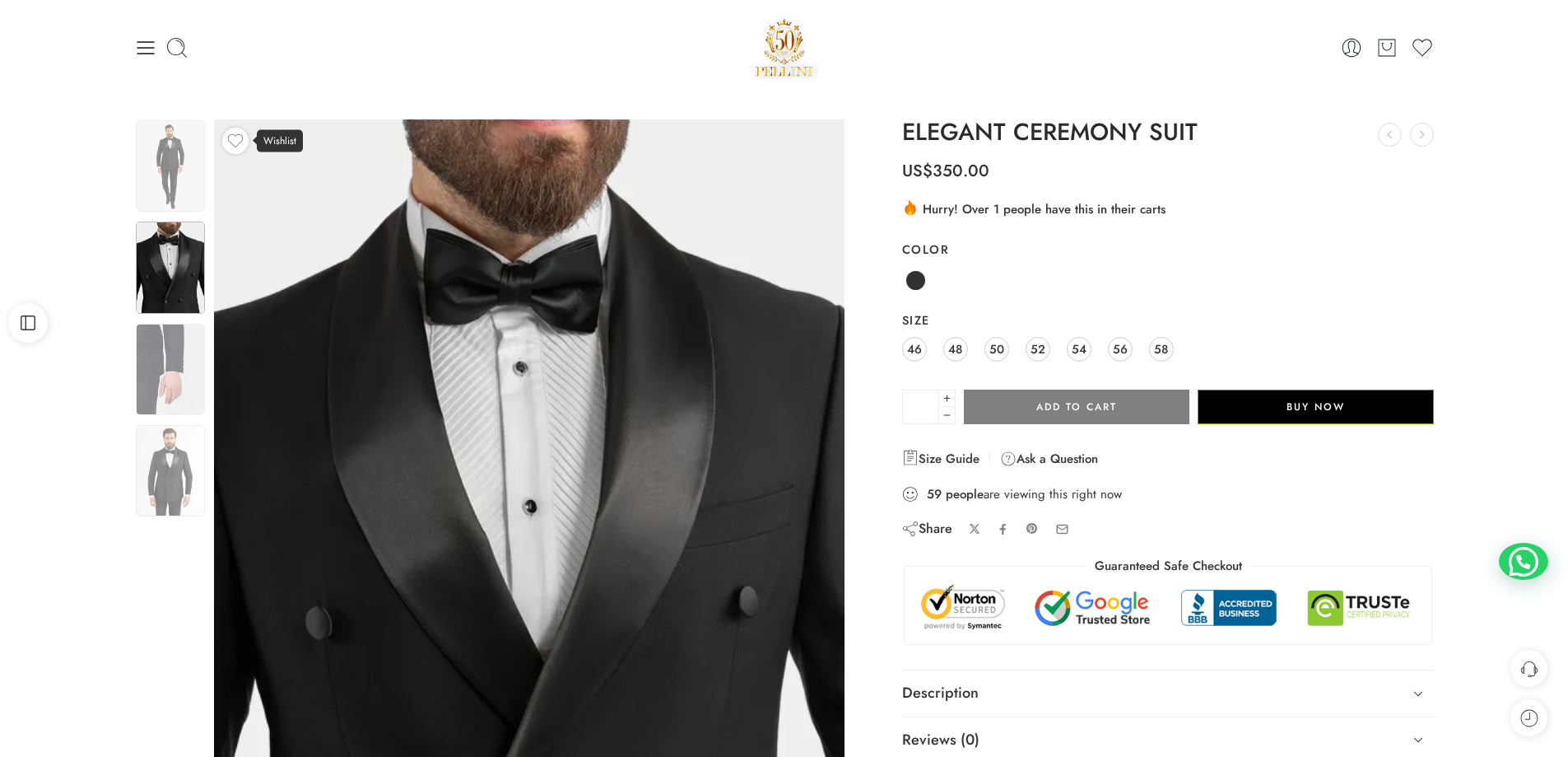
click at [231, 137] on icon at bounding box center [236, 141] width 19 height 19
click at [192, 170] on img at bounding box center [170, 165] width 69 height 91
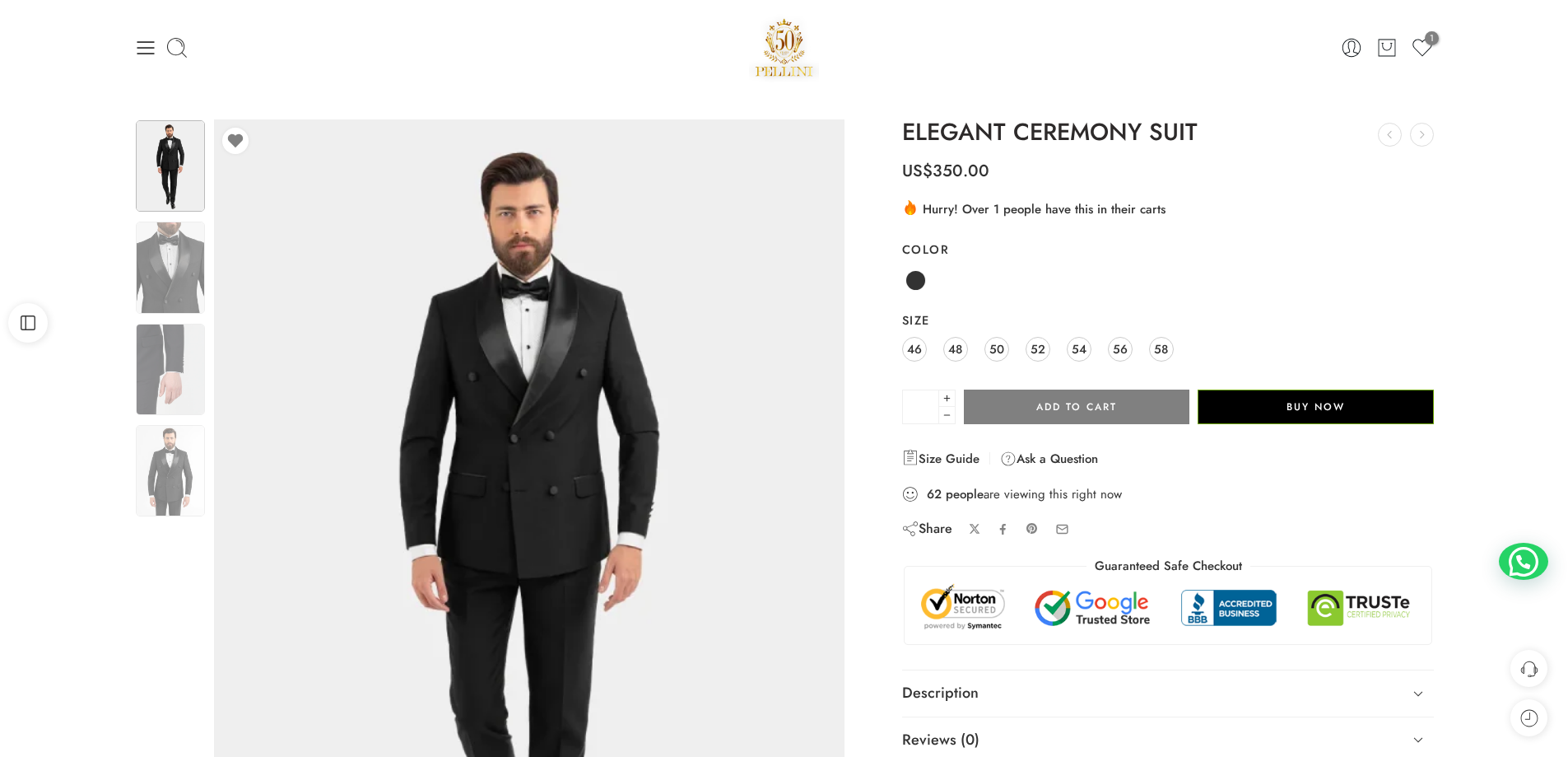
click at [784, 46] on img at bounding box center [784, 46] width 71 height 70
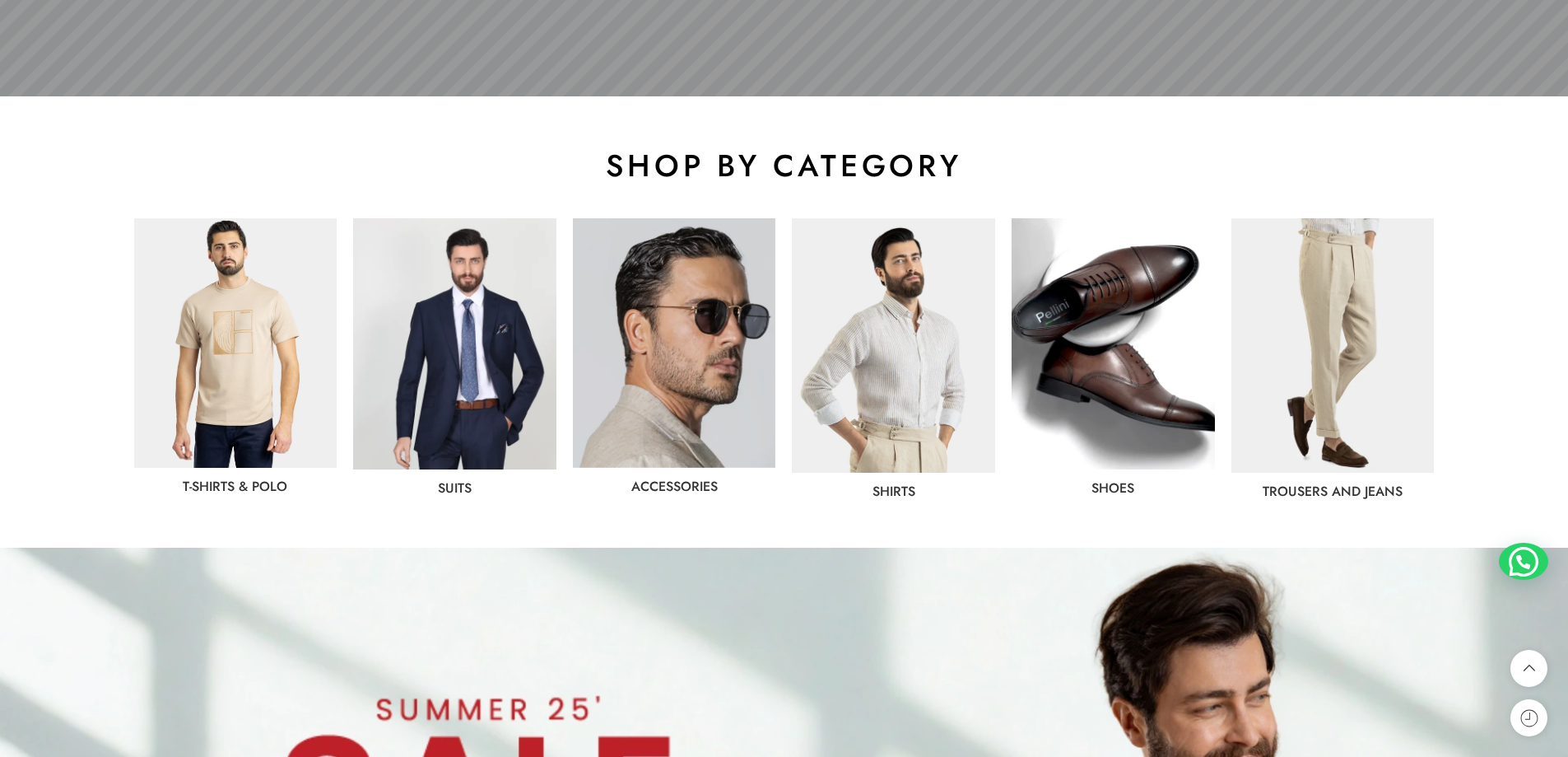
scroll to position [1070, 0]
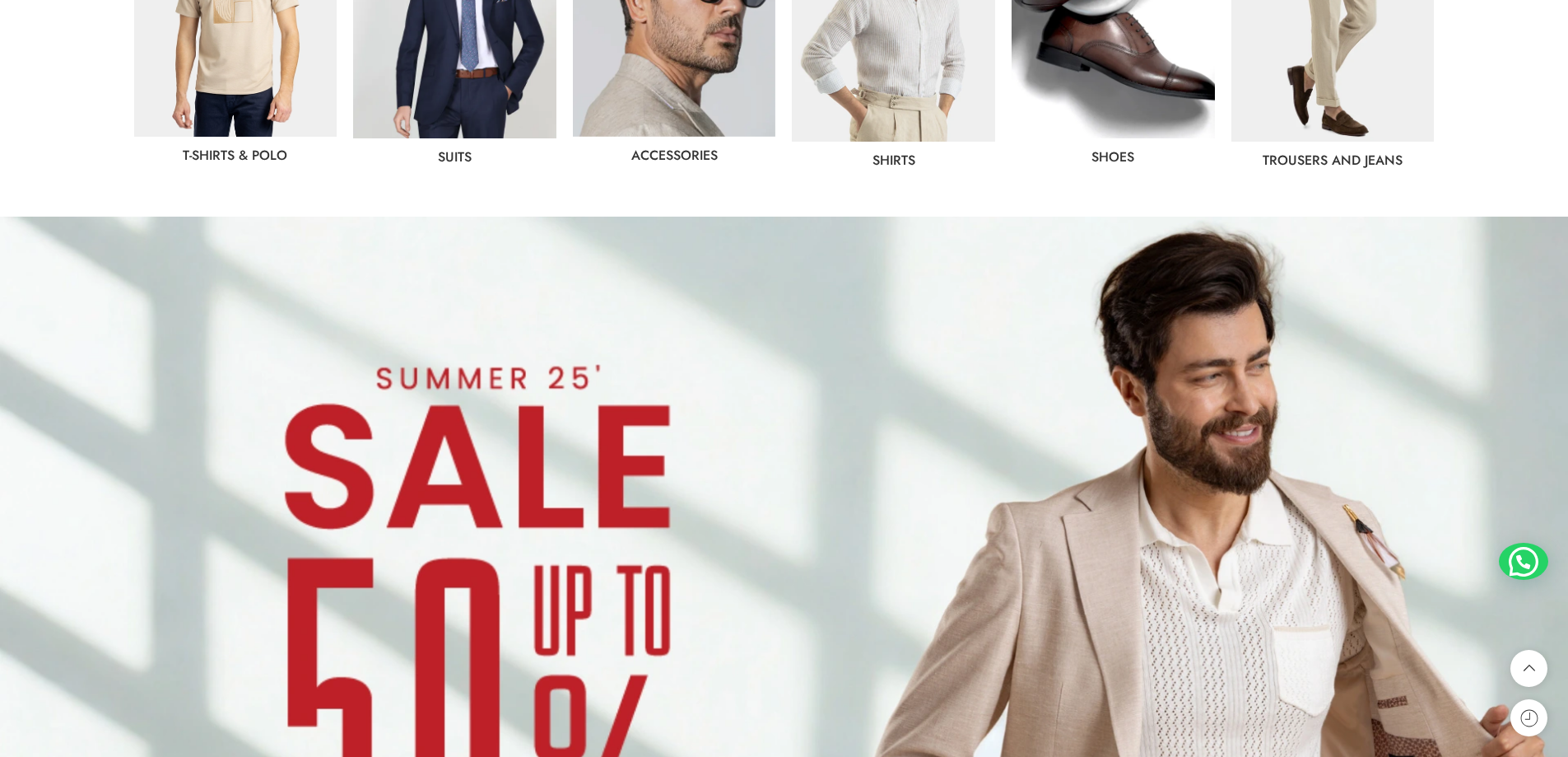
click at [402, 33] on img at bounding box center [454, 13] width 203 height 251
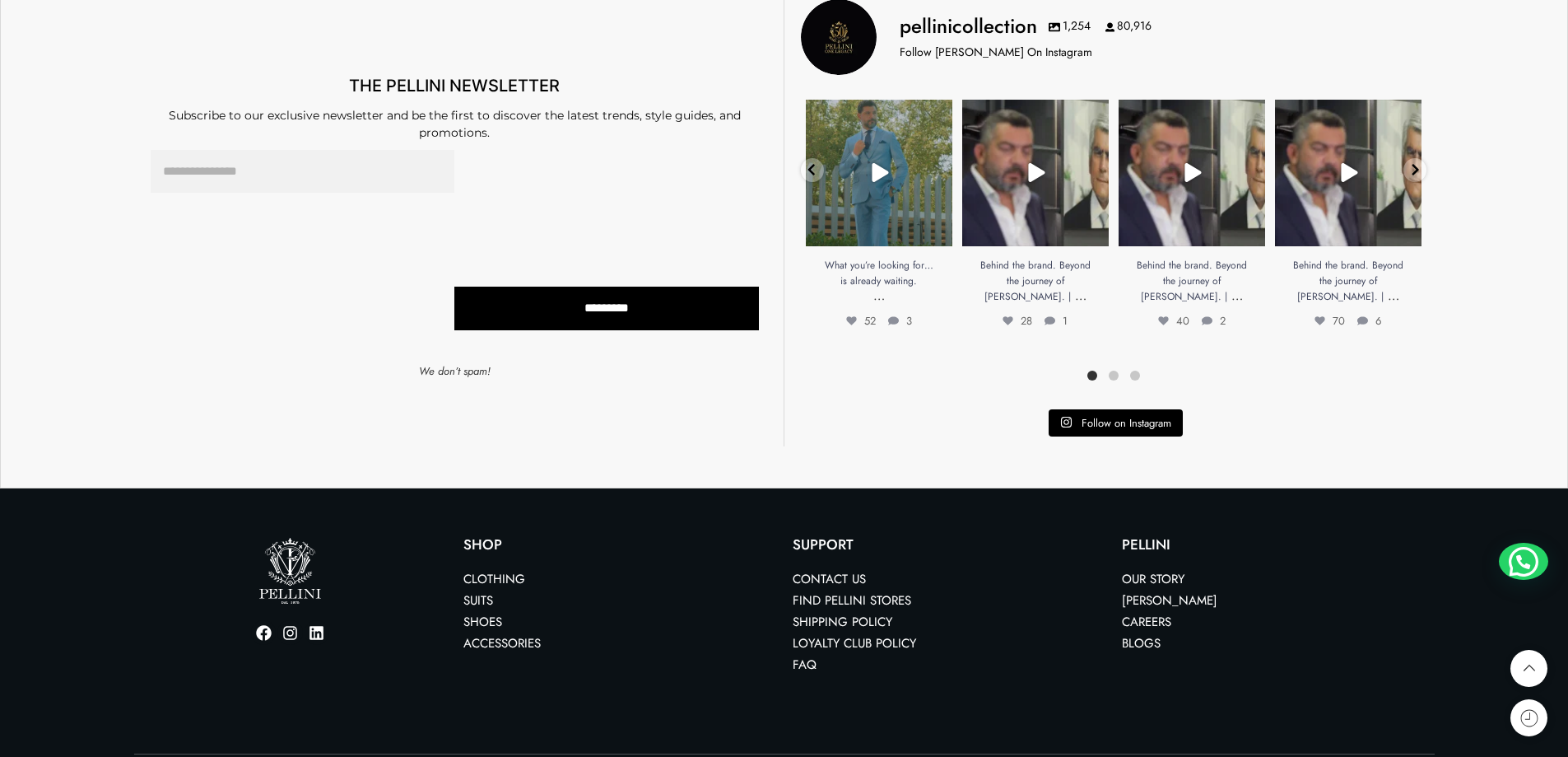
scroll to position [7615, 0]
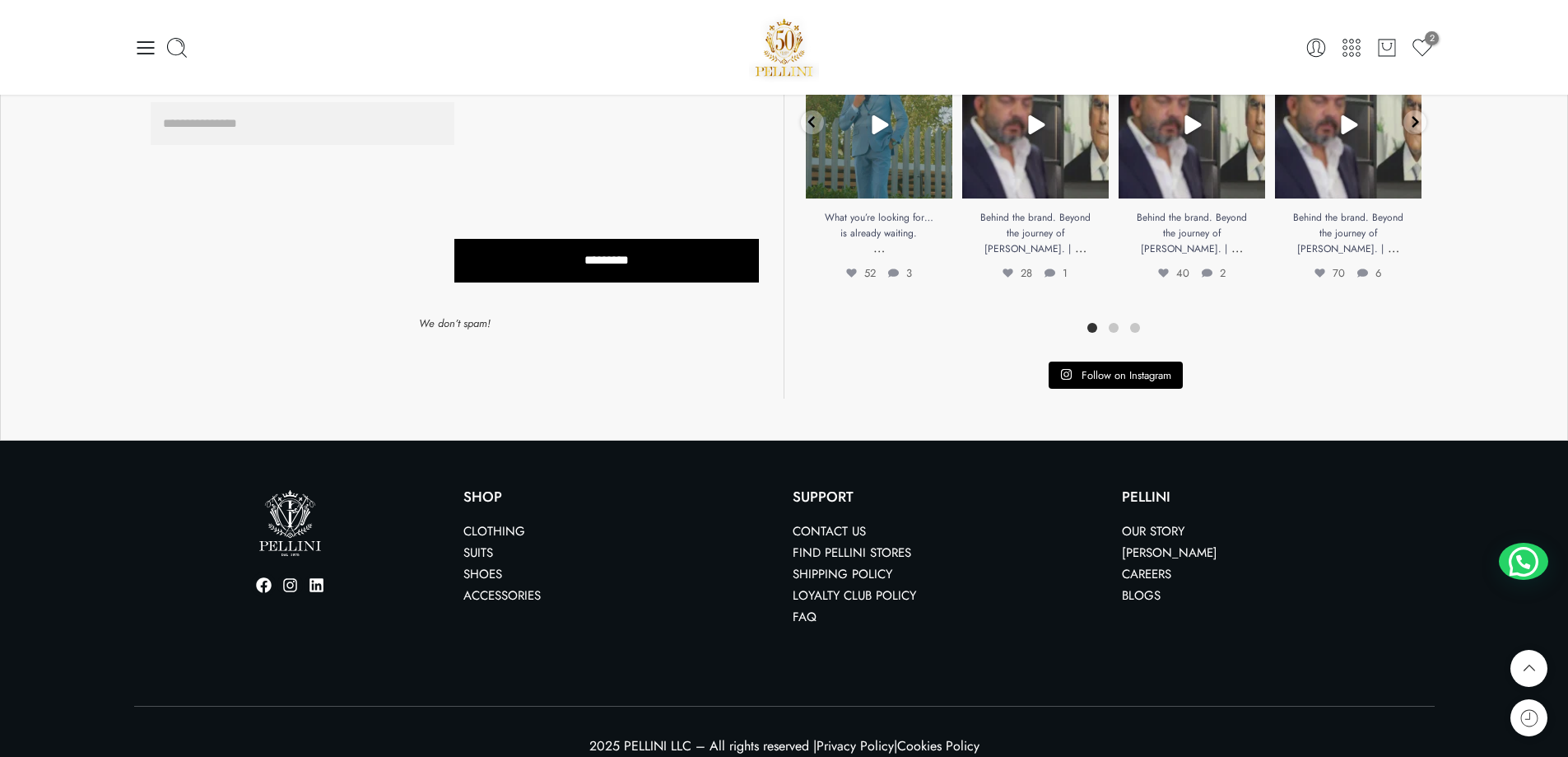
click at [489, 565] on link "Shoes" at bounding box center [483, 574] width 39 height 19
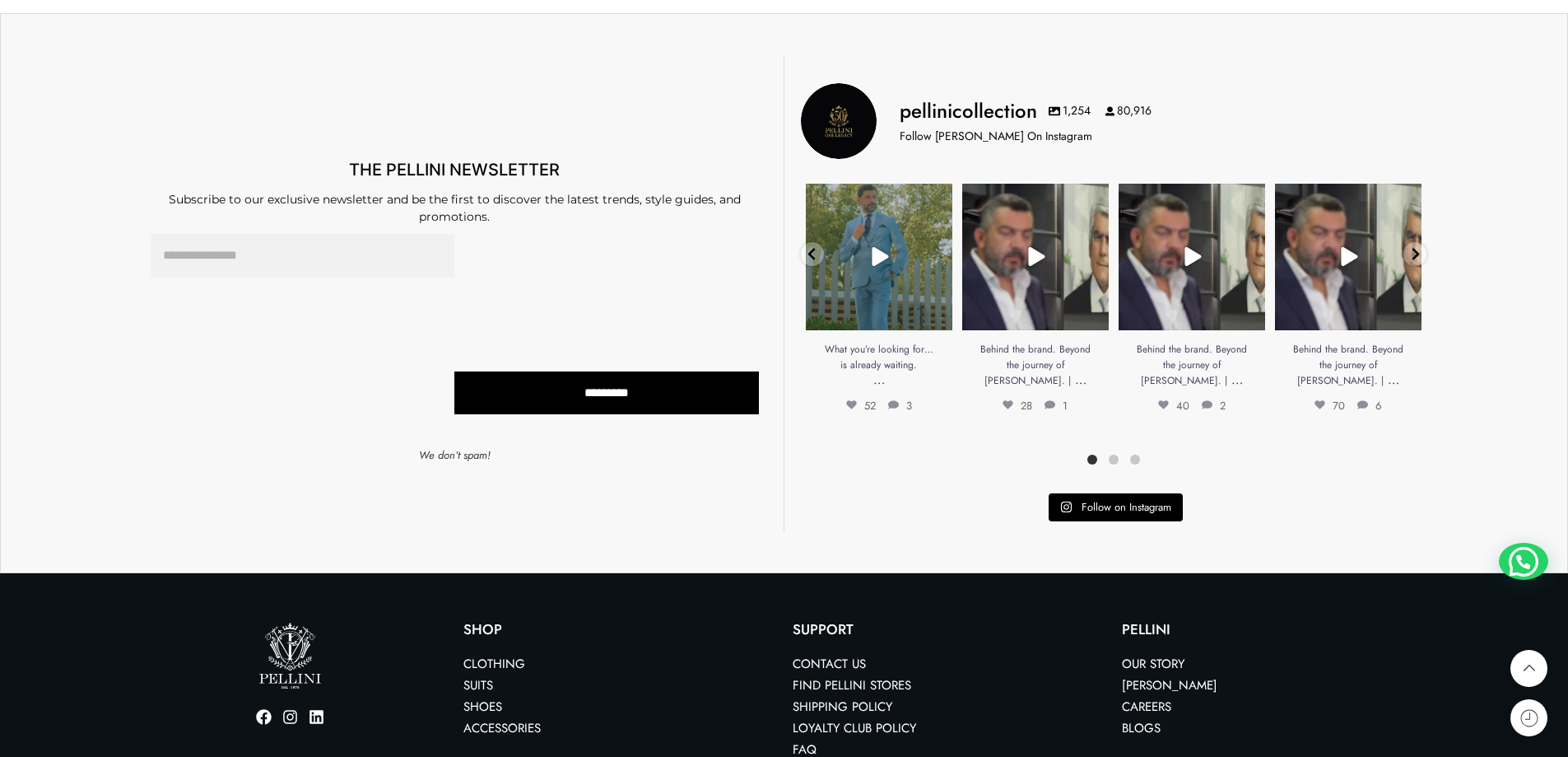
scroll to position [8501, 0]
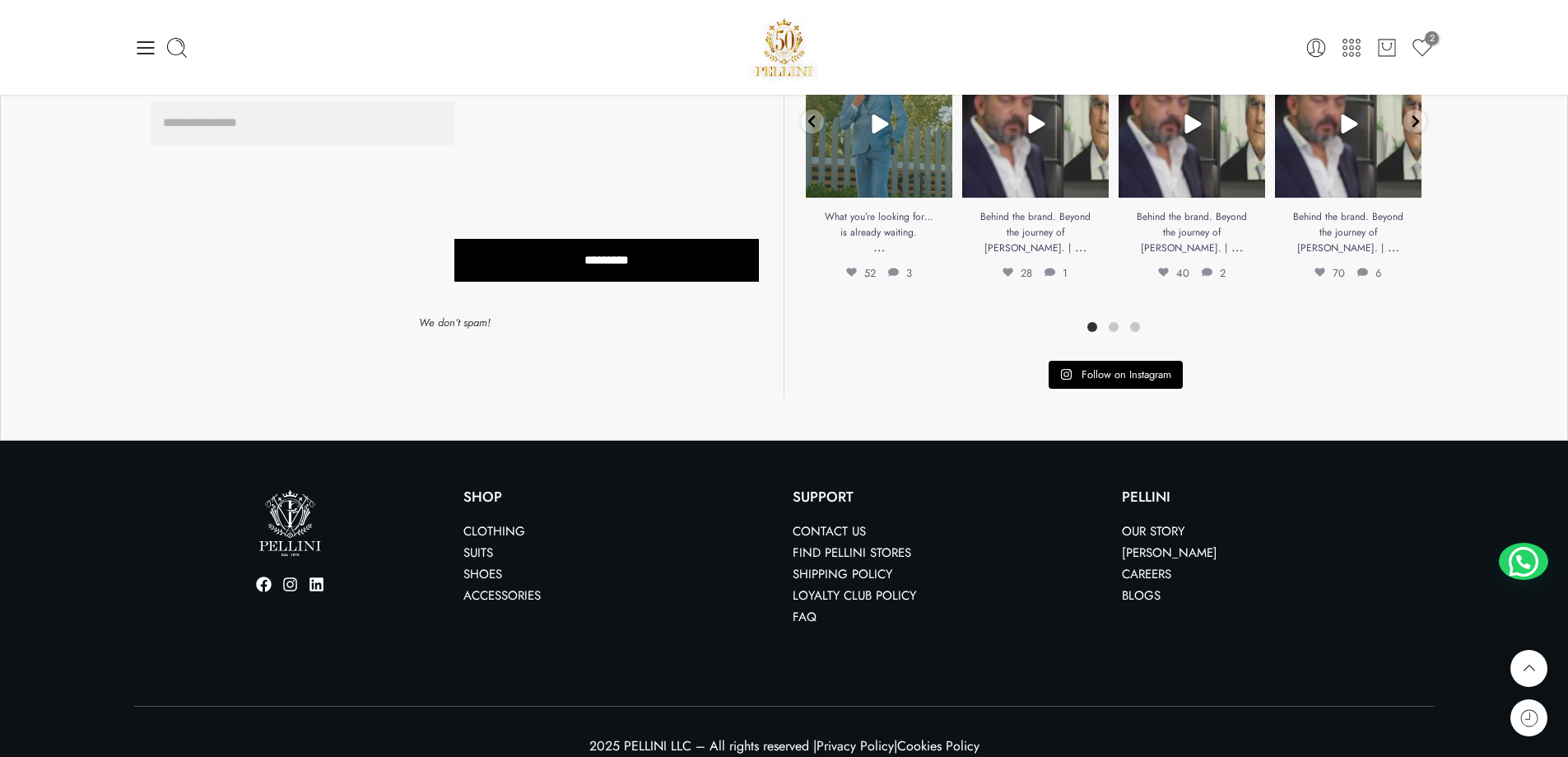
click at [530, 586] on link "Accessories" at bounding box center [501, 595] width 77 height 19
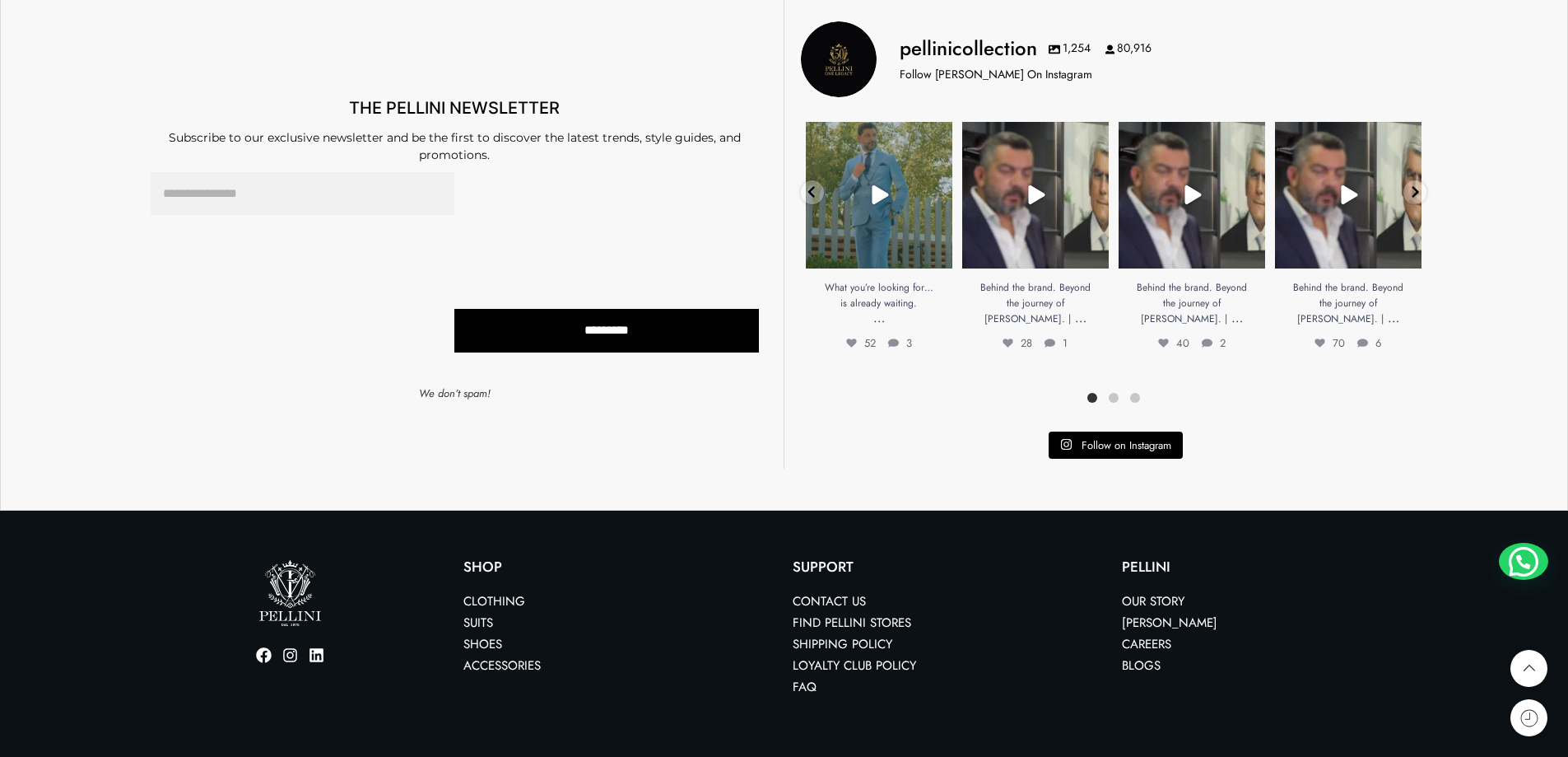
scroll to position [13595, 0]
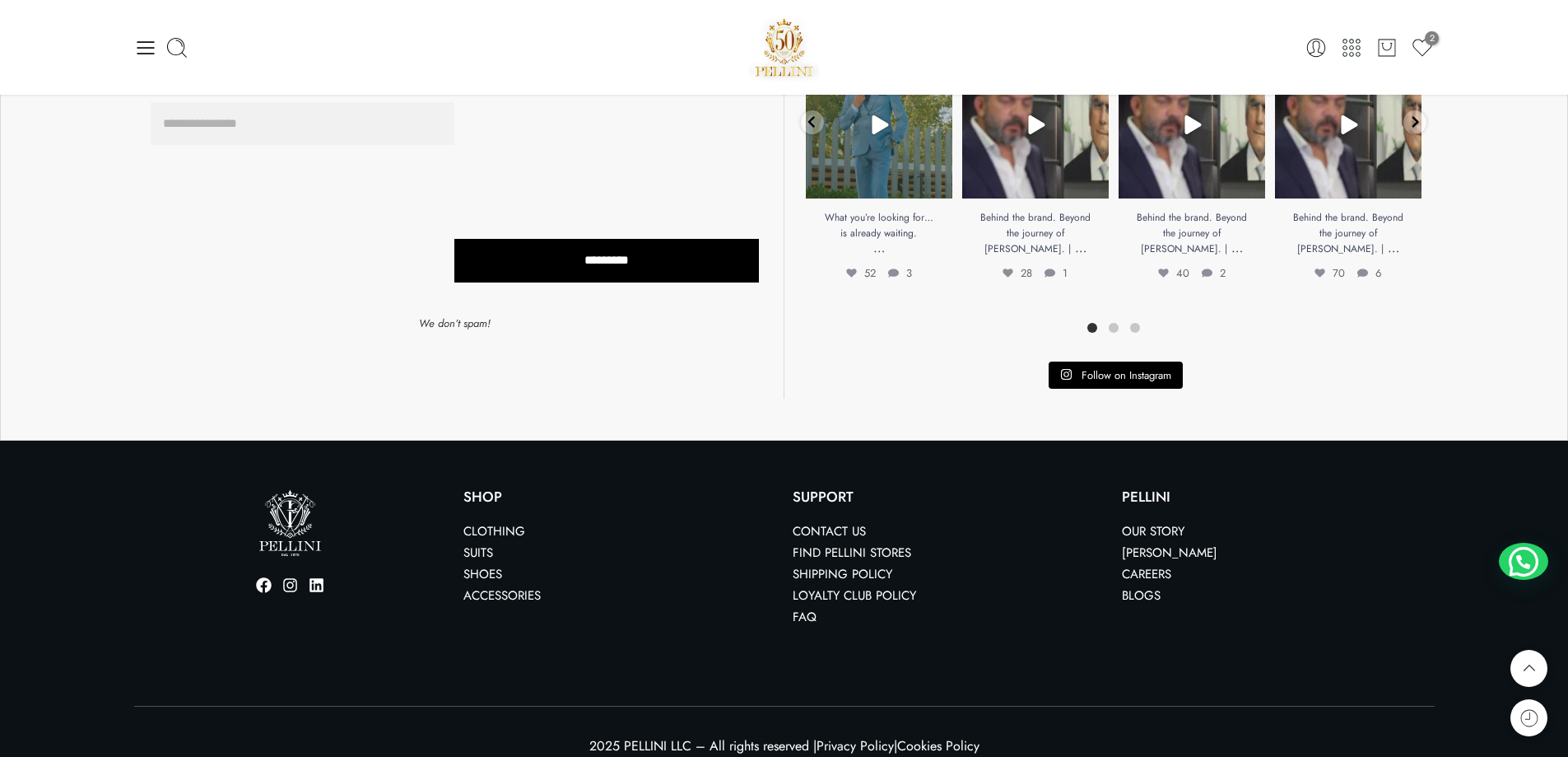
click at [491, 522] on link "Clothing" at bounding box center [494, 531] width 61 height 19
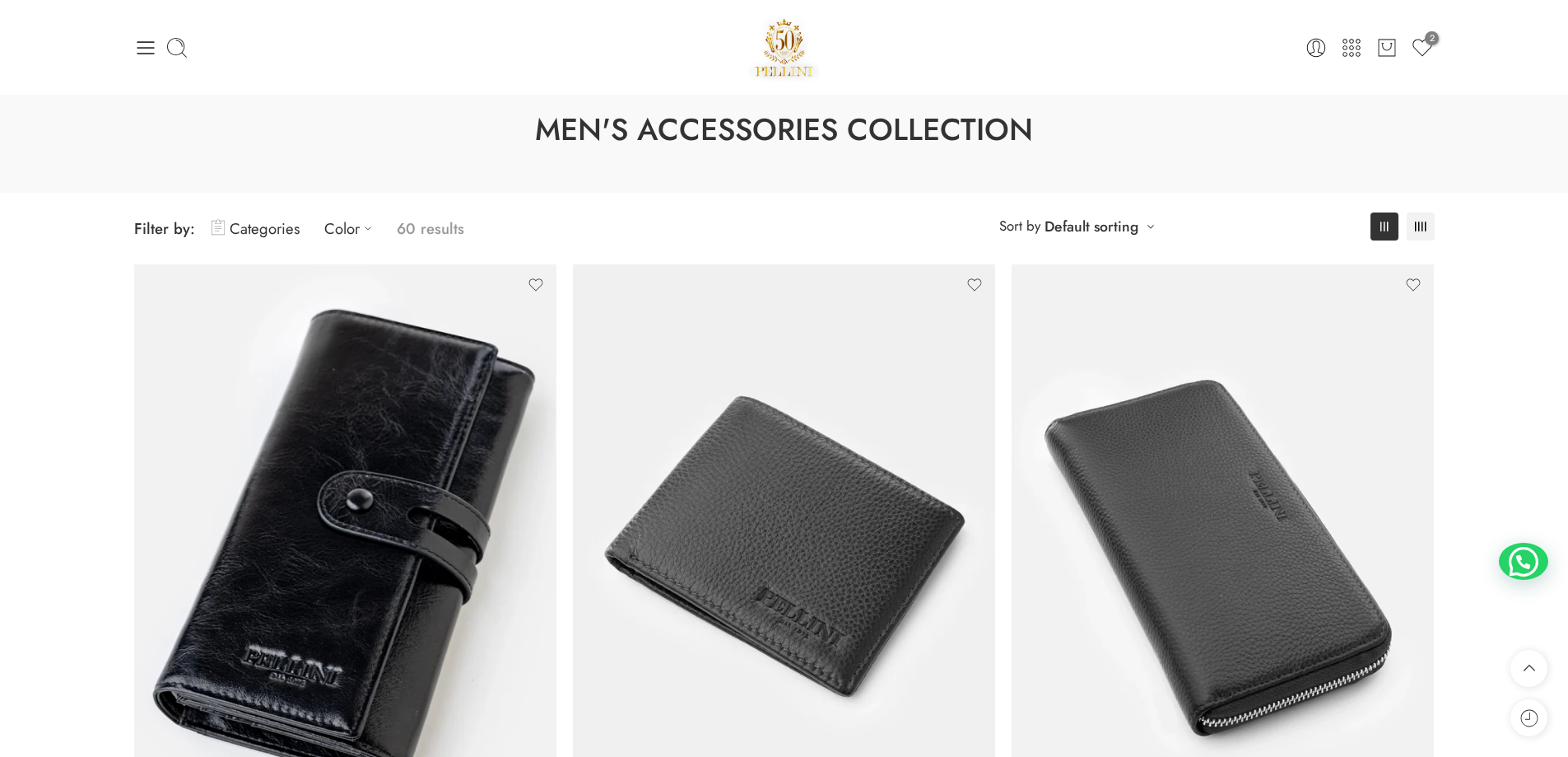
scroll to position [0, 0]
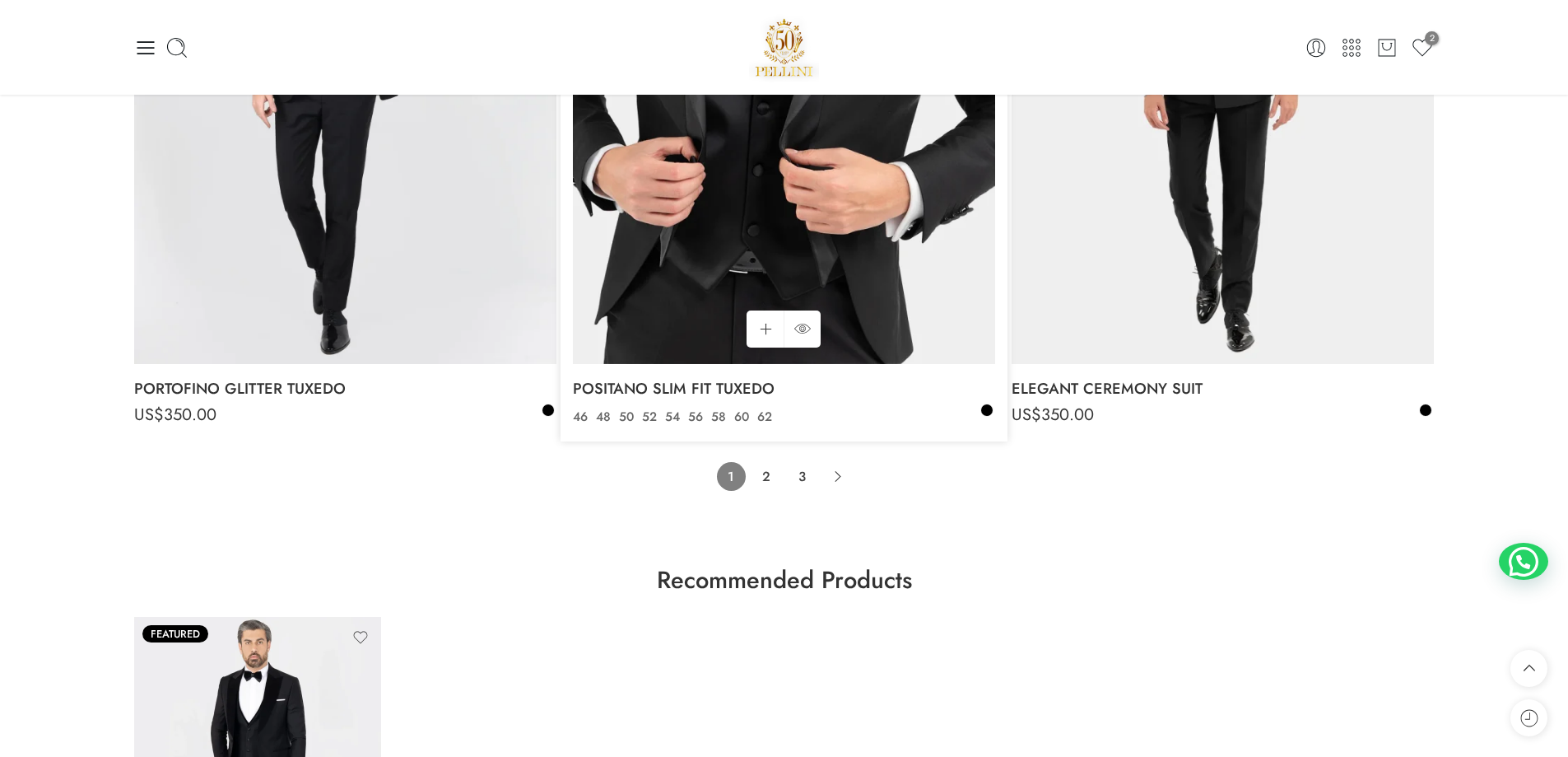
scroll to position [13224, 0]
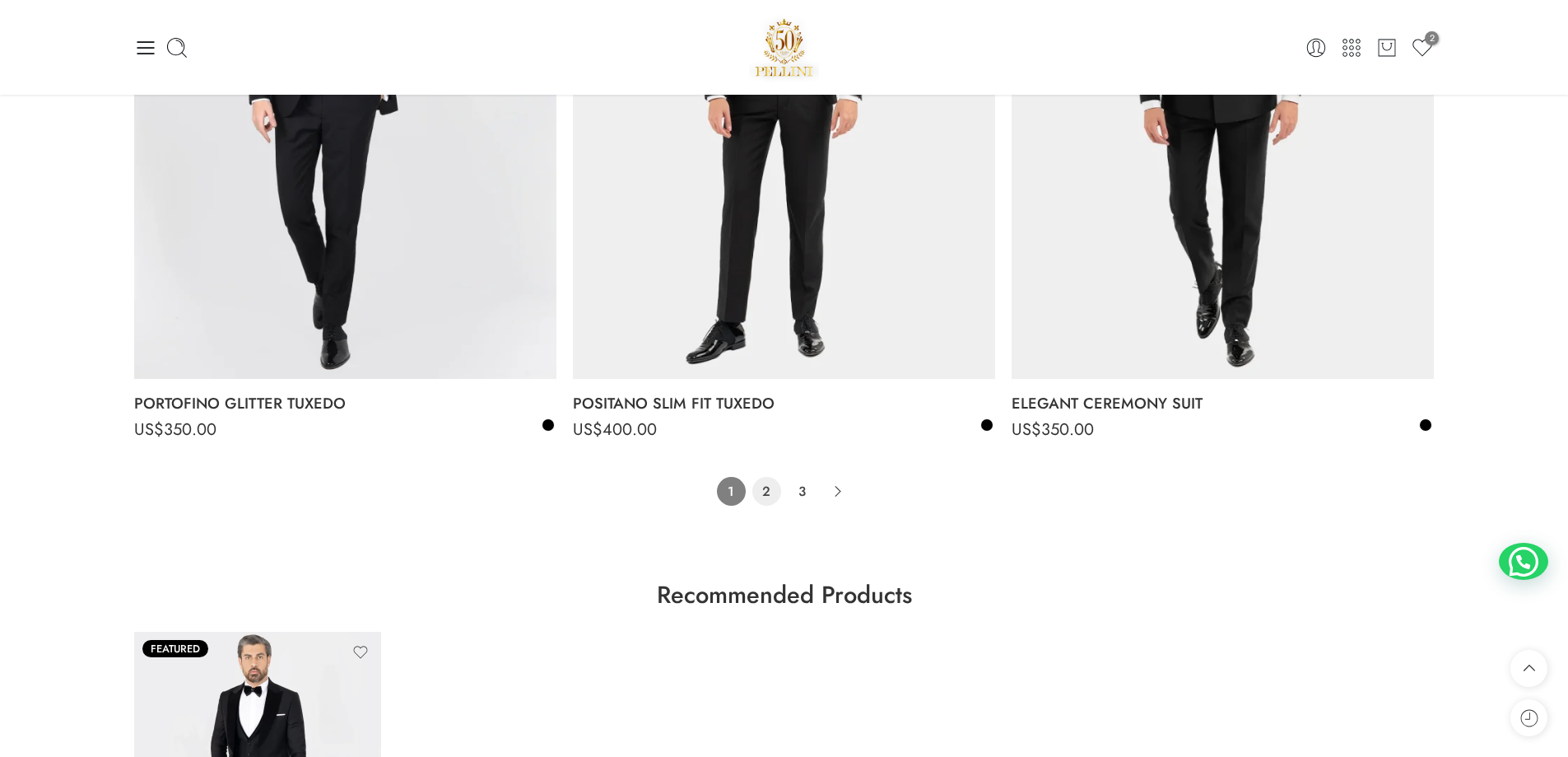
click at [762, 490] on link "2" at bounding box center [766, 490] width 29 height 29
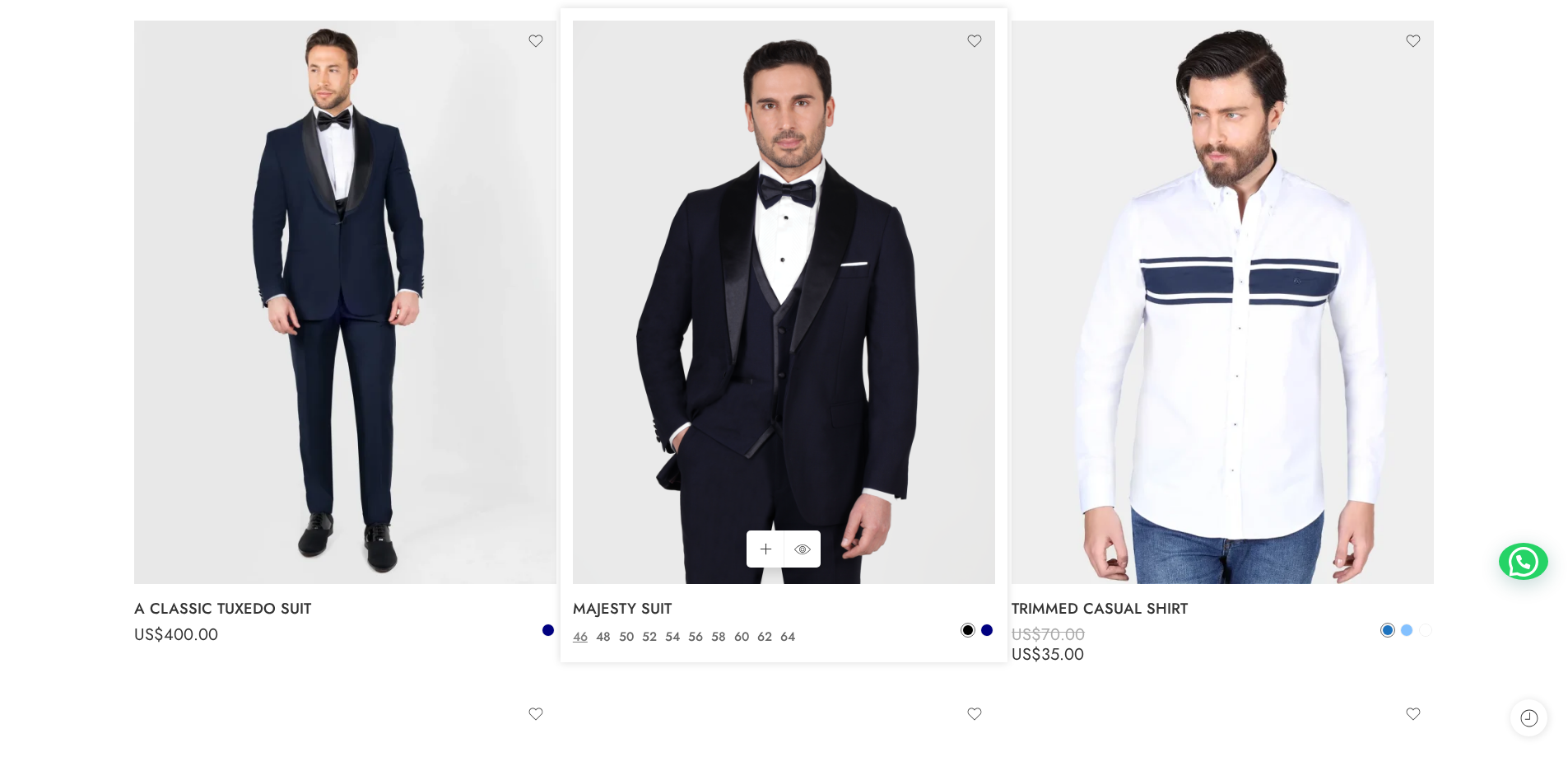
scroll to position [294, 0]
